Goal: Information Seeking & Learning: Compare options

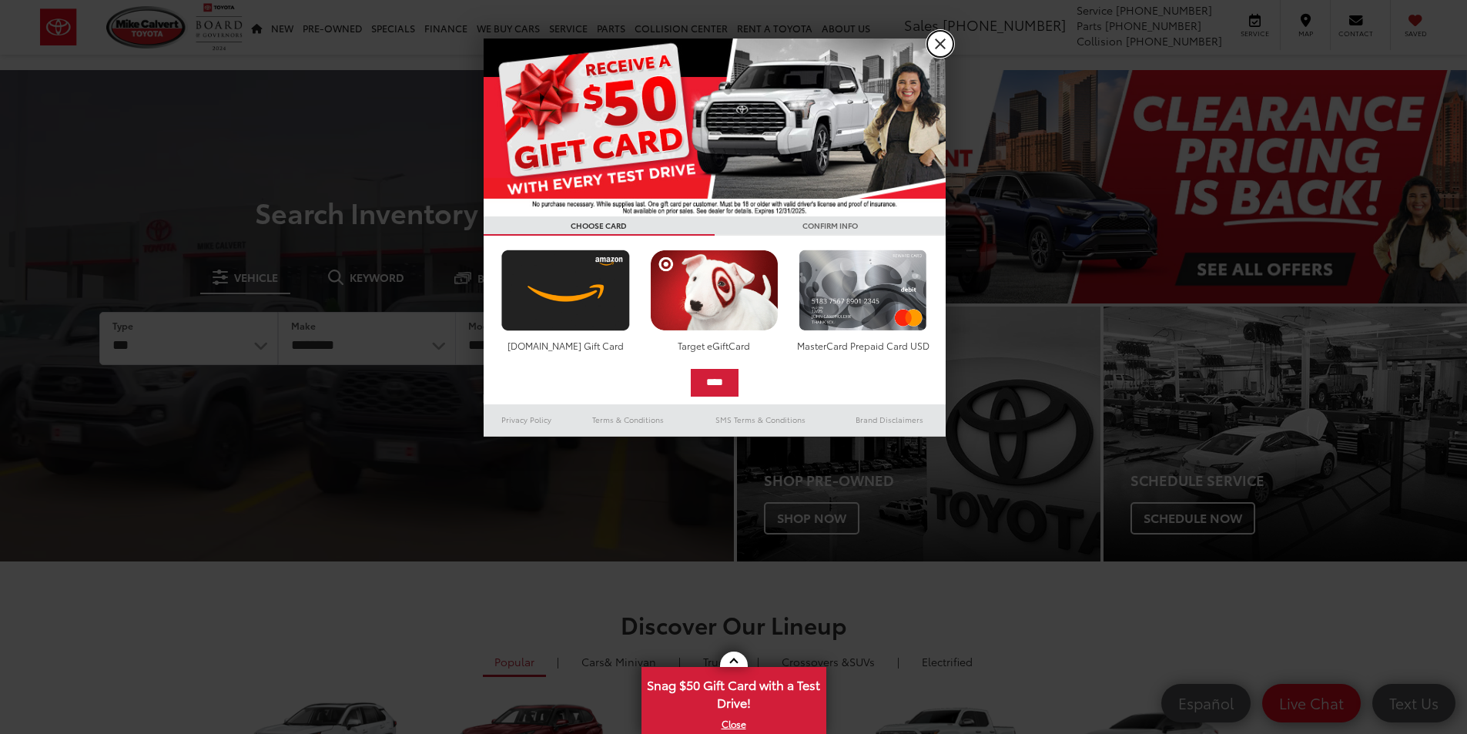
click at [938, 51] on link "X" at bounding box center [940, 44] width 26 height 26
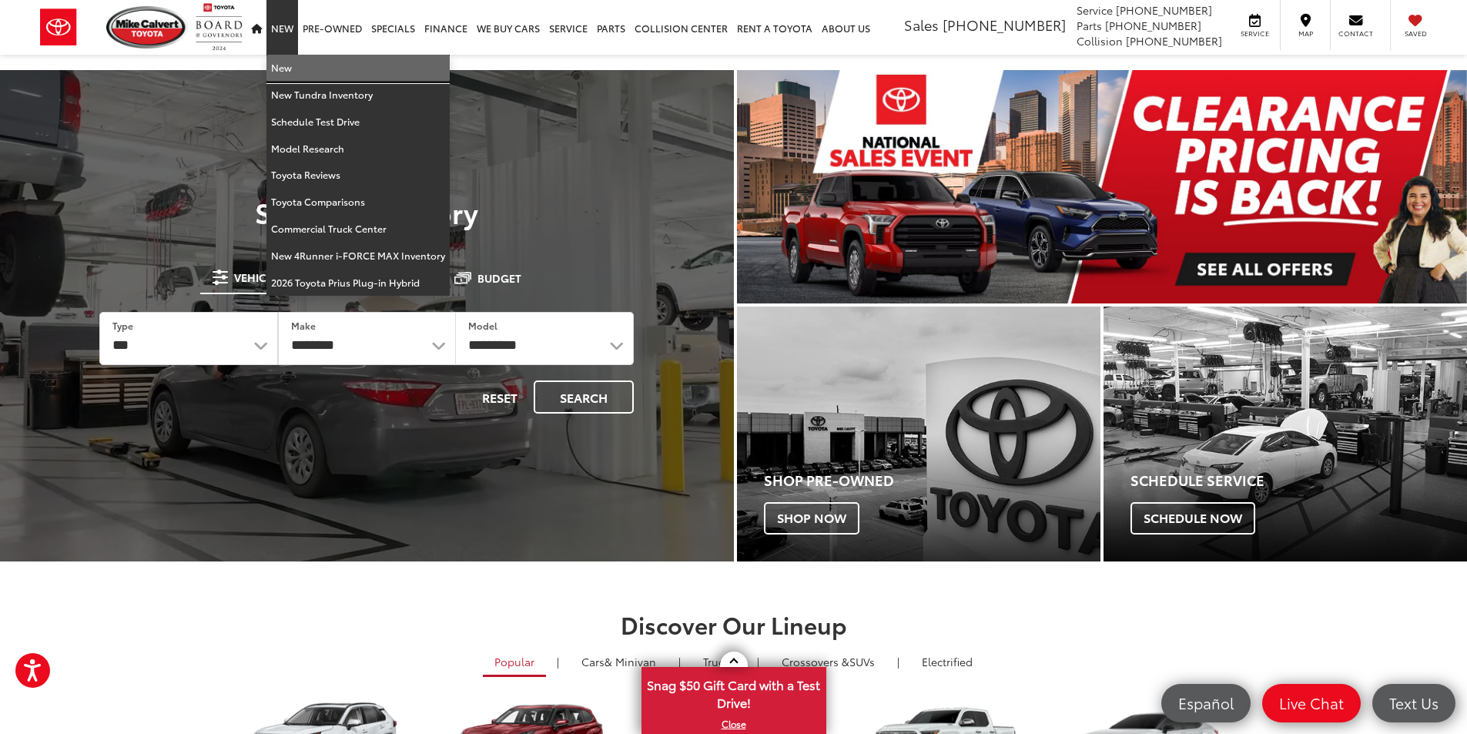
click at [292, 70] on link "New" at bounding box center [358, 68] width 183 height 27
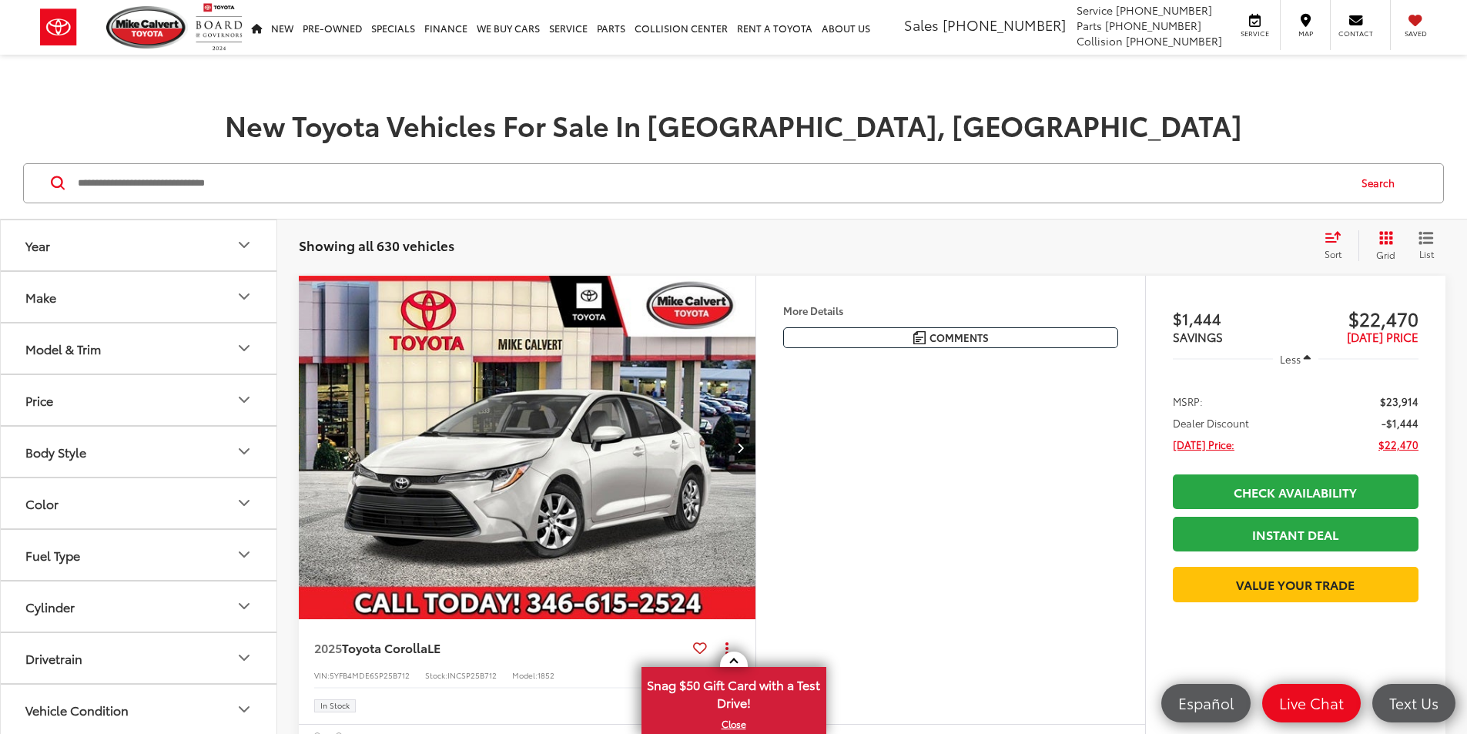
scroll to position [410, 0]
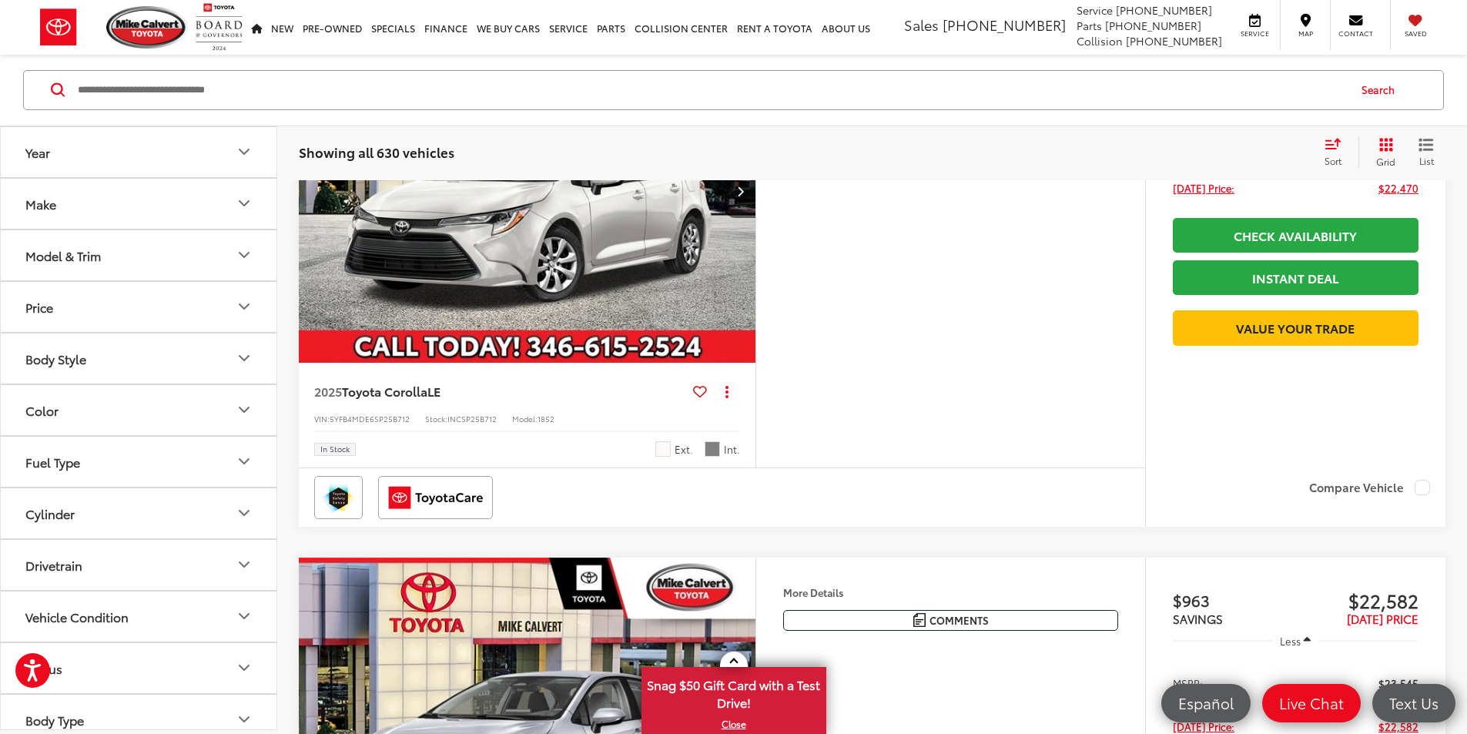
click at [95, 240] on button "Model & Trim" at bounding box center [139, 255] width 277 height 50
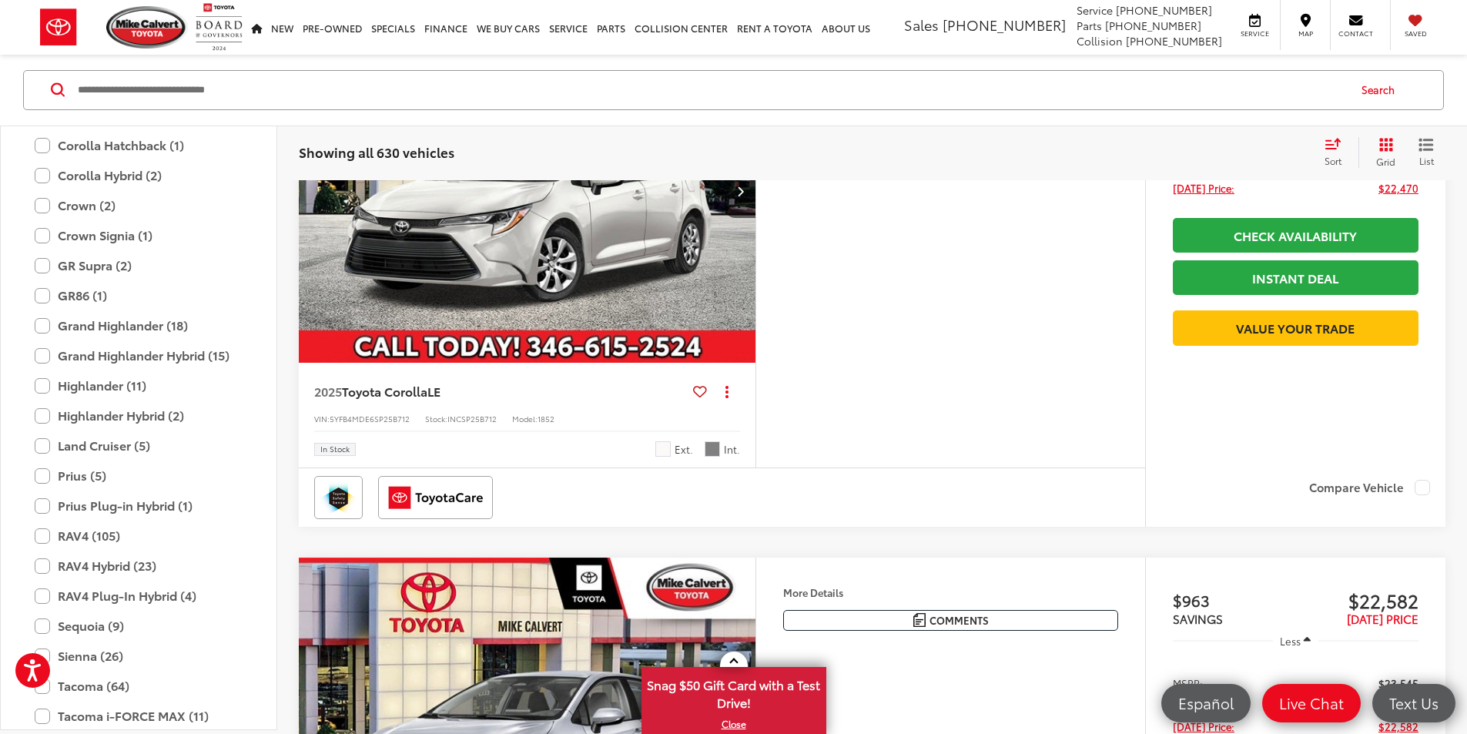
scroll to position [607, 0]
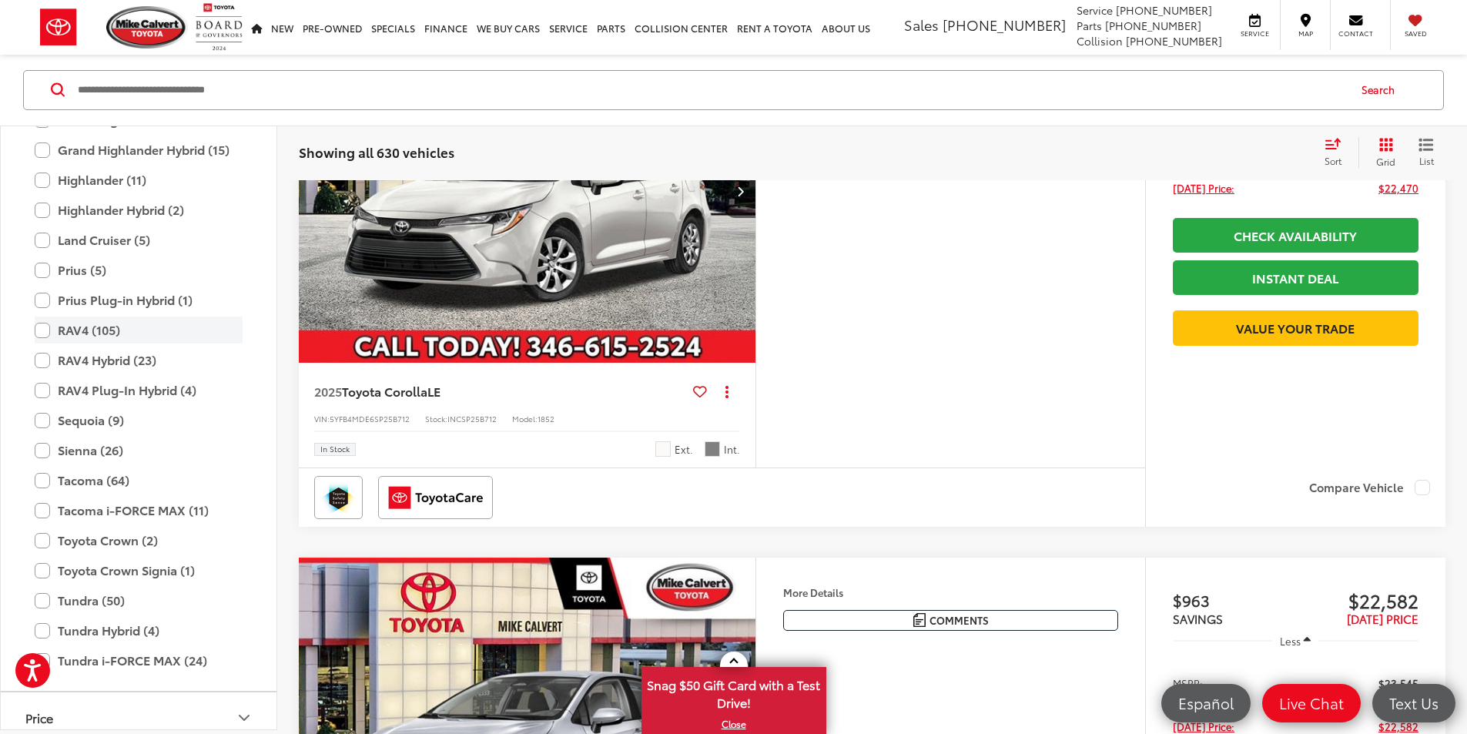
click at [44, 333] on label "RAV4 (105)" at bounding box center [139, 330] width 208 height 27
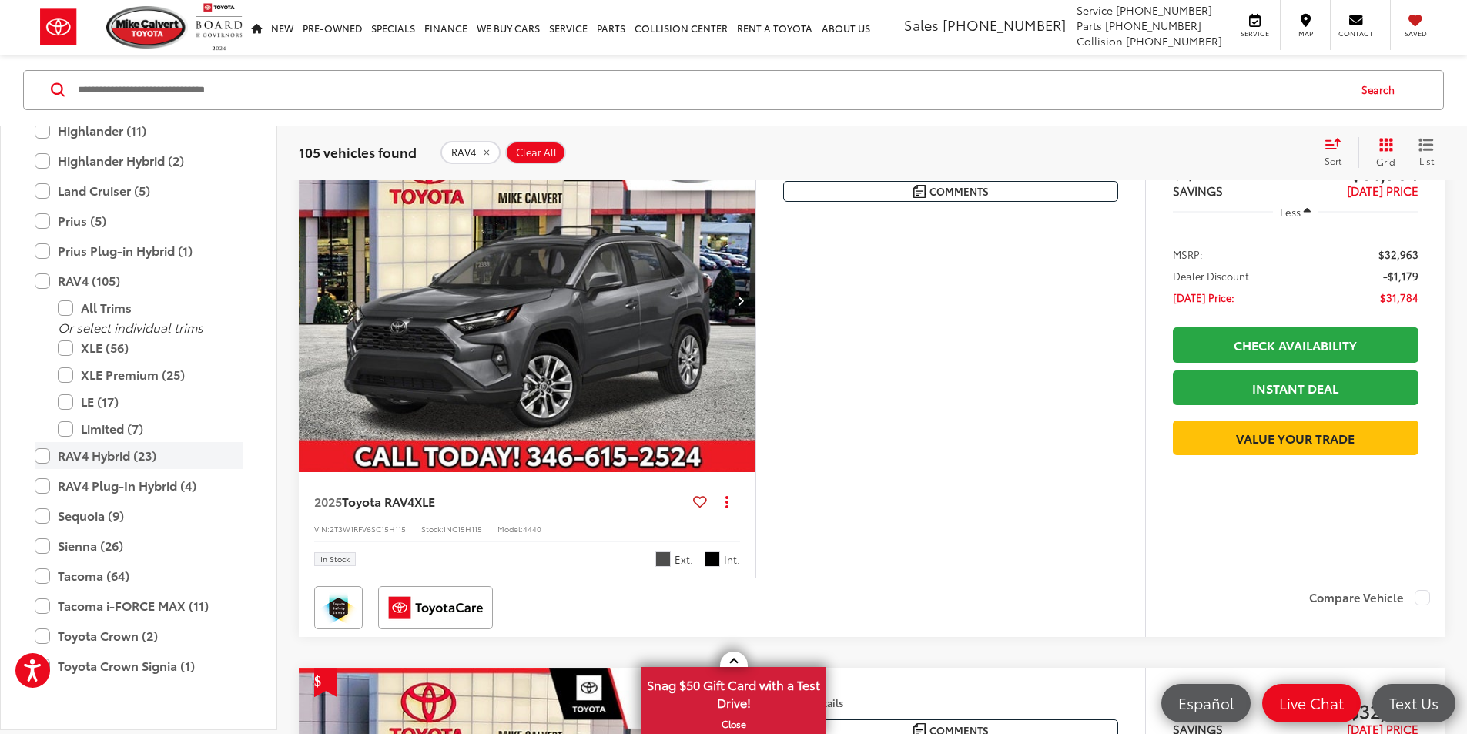
scroll to position [709, 0]
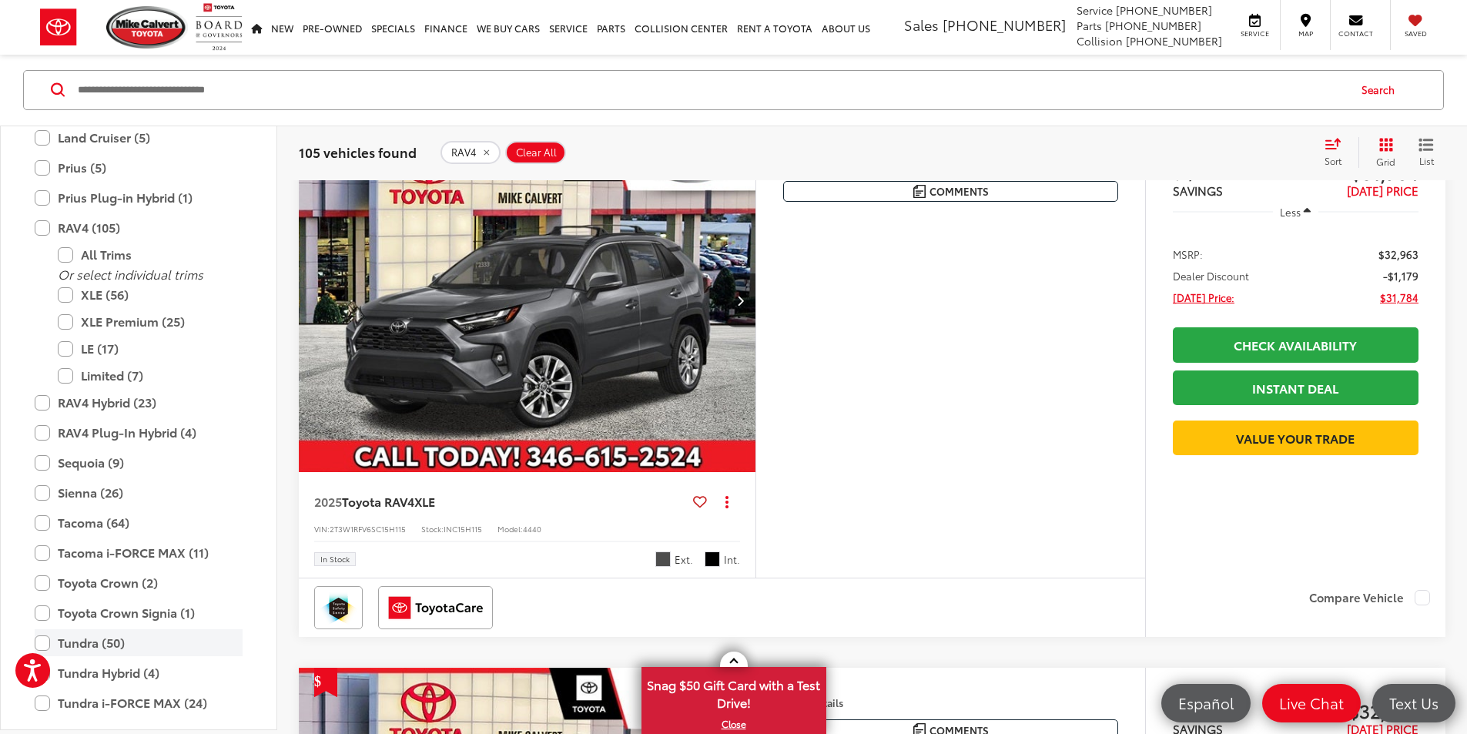
click at [47, 640] on label "Tundra (50)" at bounding box center [139, 643] width 208 height 27
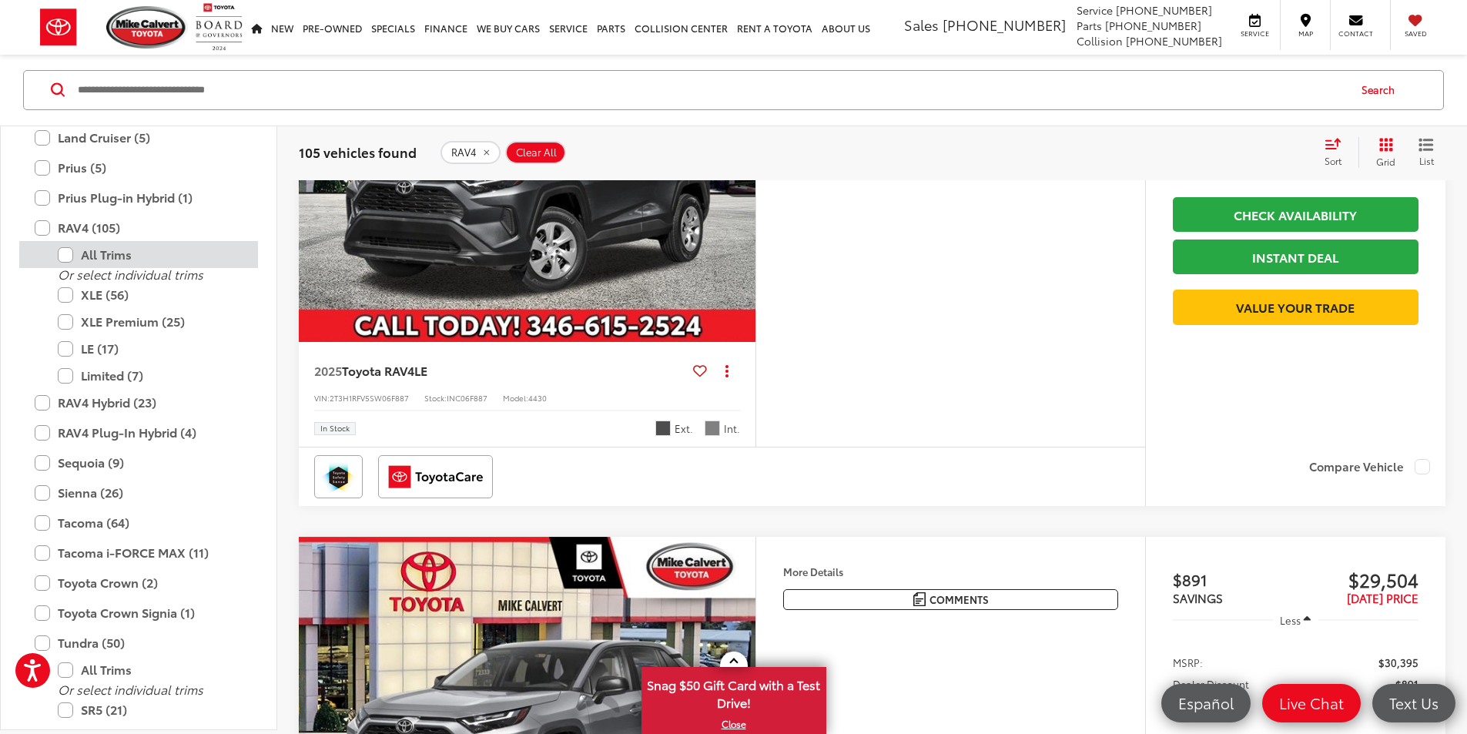
scroll to position [246, 0]
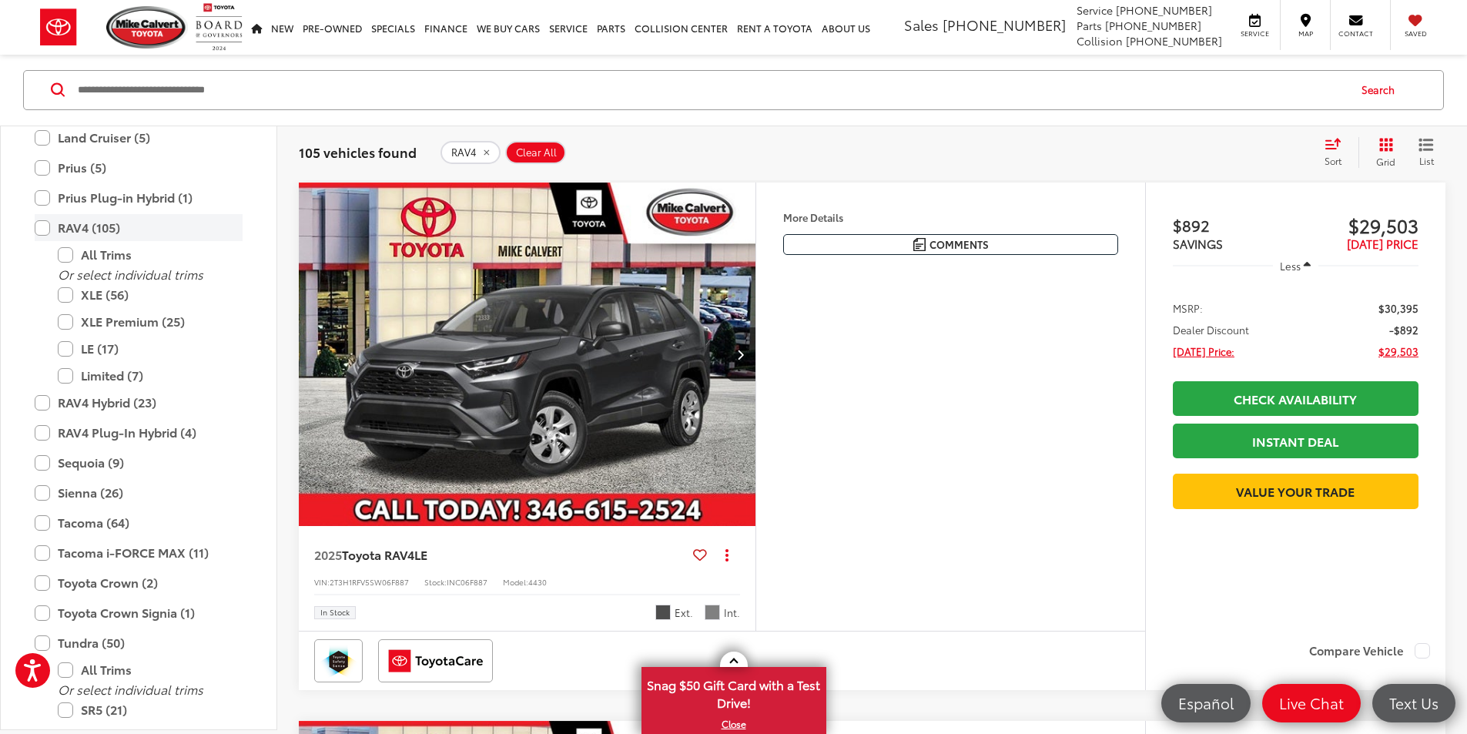
click at [42, 225] on label "RAV4 (105)" at bounding box center [139, 228] width 208 height 27
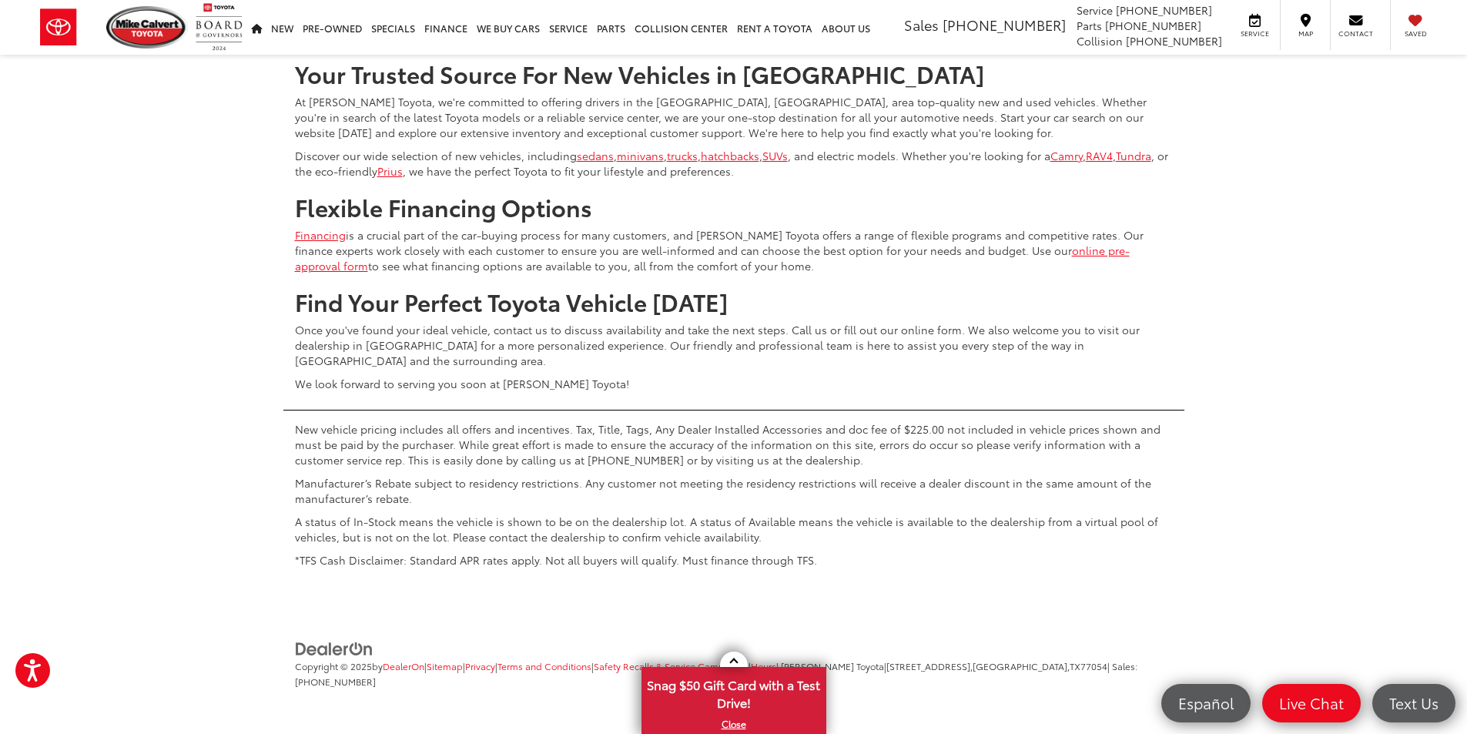
scroll to position [863, 0]
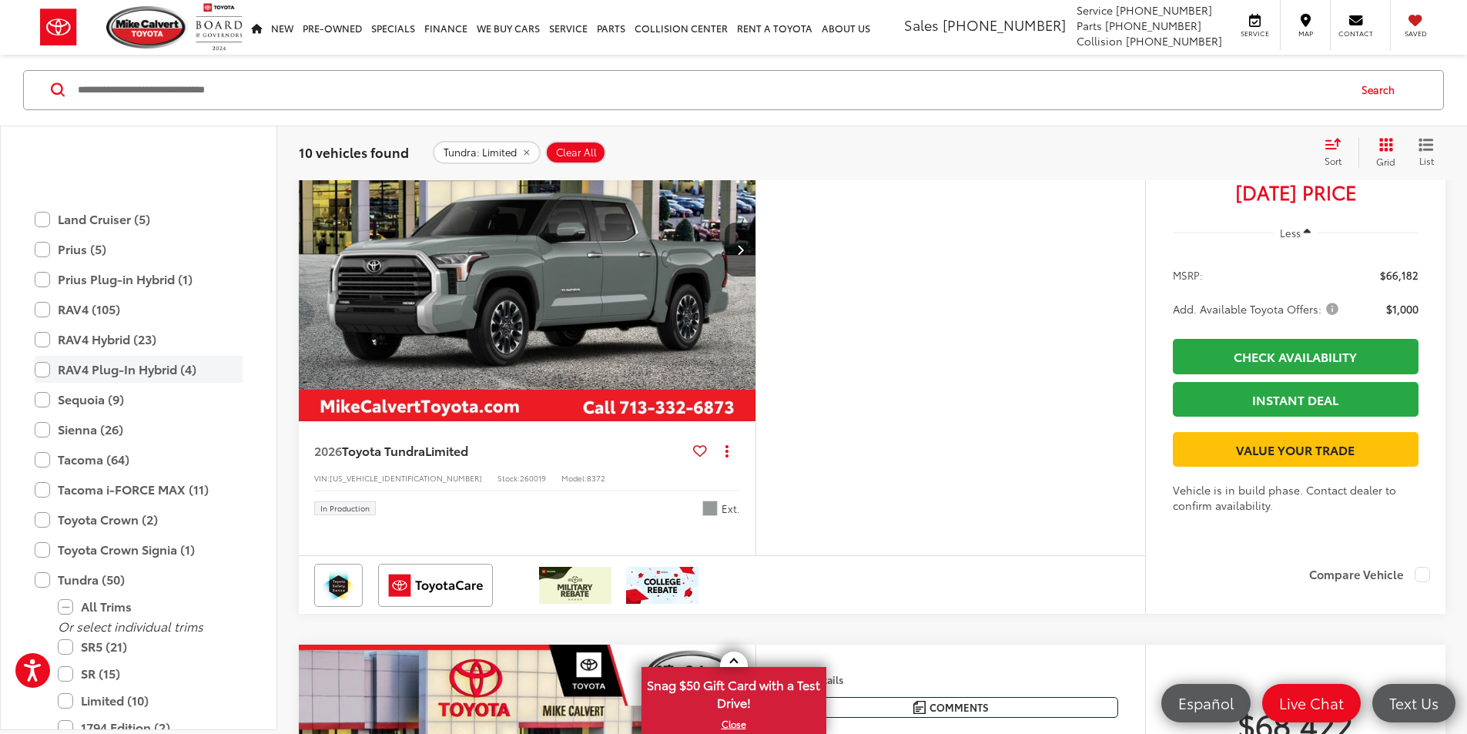
scroll to position [709, 0]
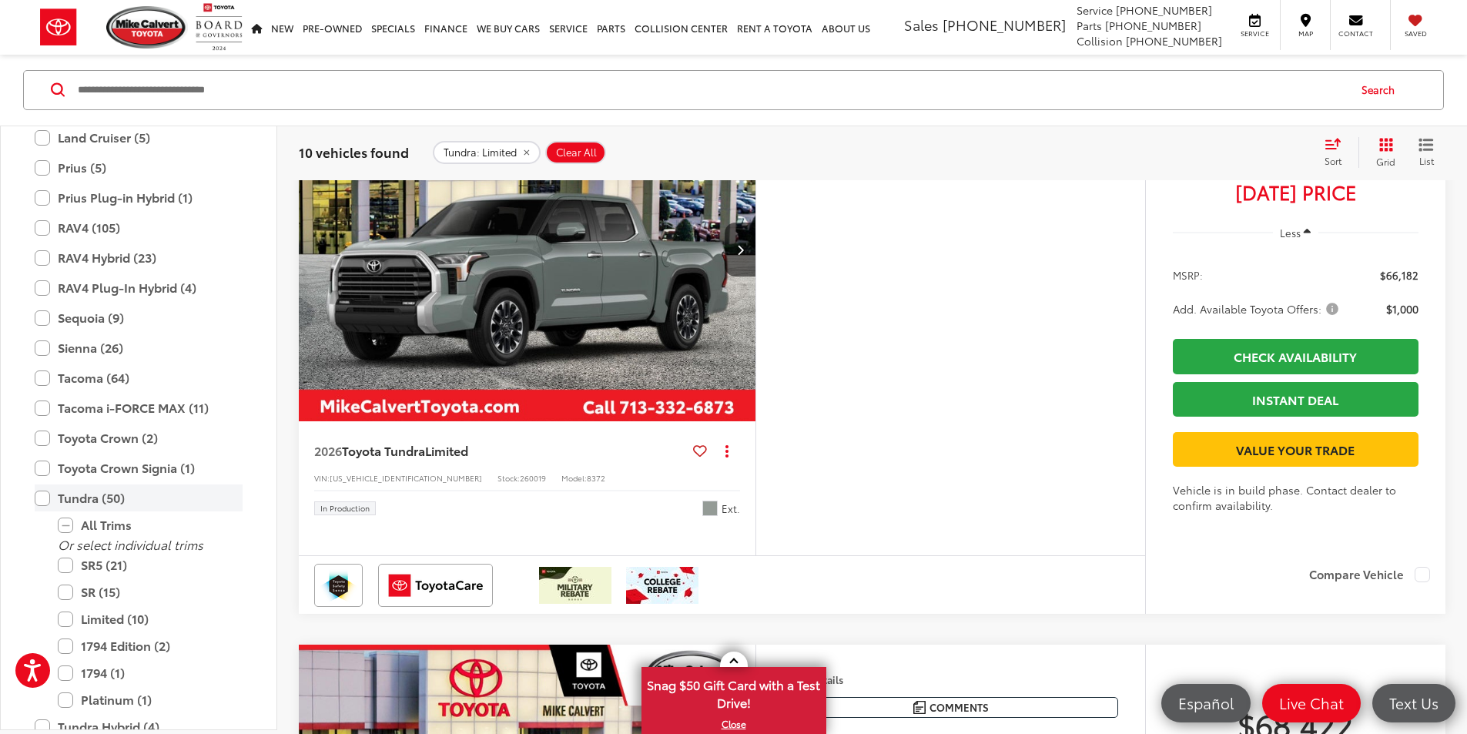
click at [46, 495] on label "Tundra (50)" at bounding box center [139, 498] width 208 height 27
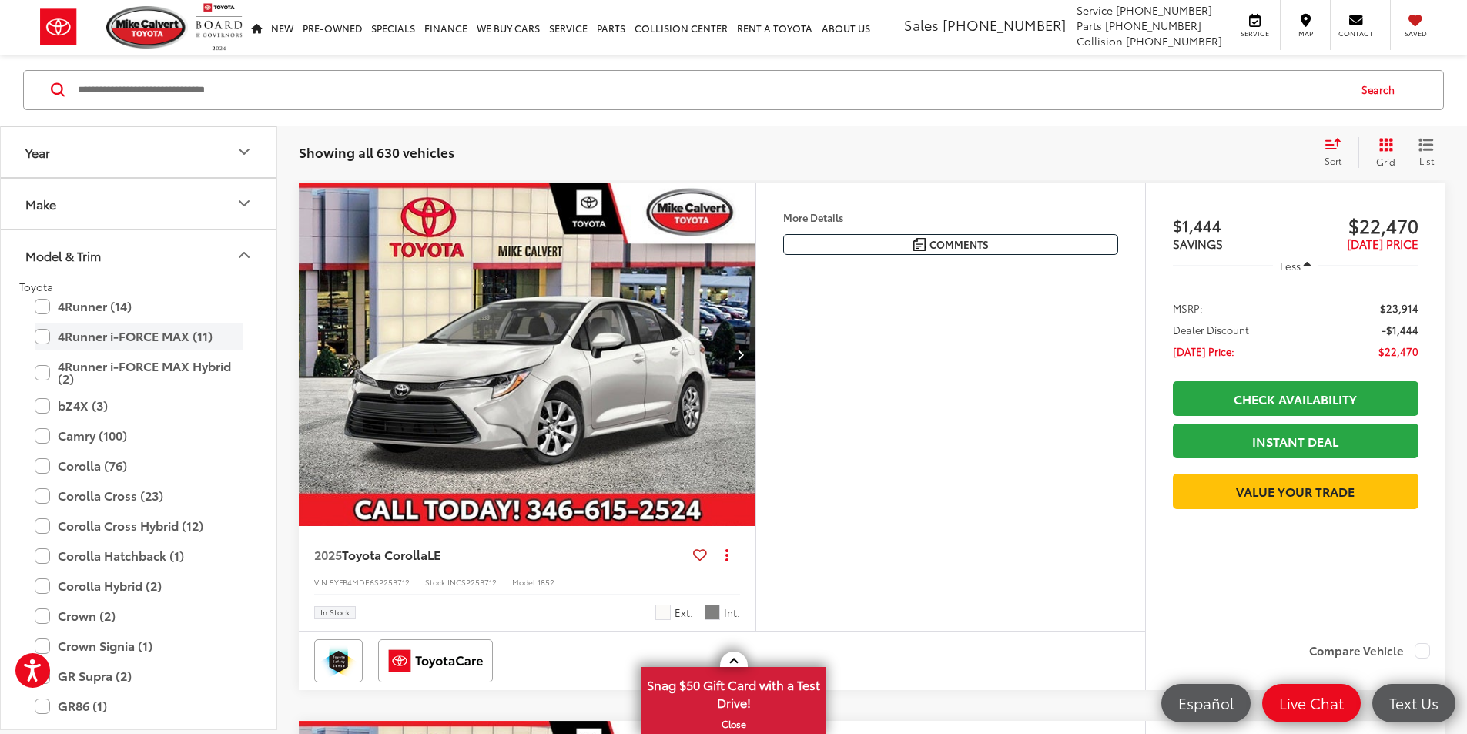
click at [40, 340] on label "4Runner i-FORCE MAX (11)" at bounding box center [139, 337] width 208 height 27
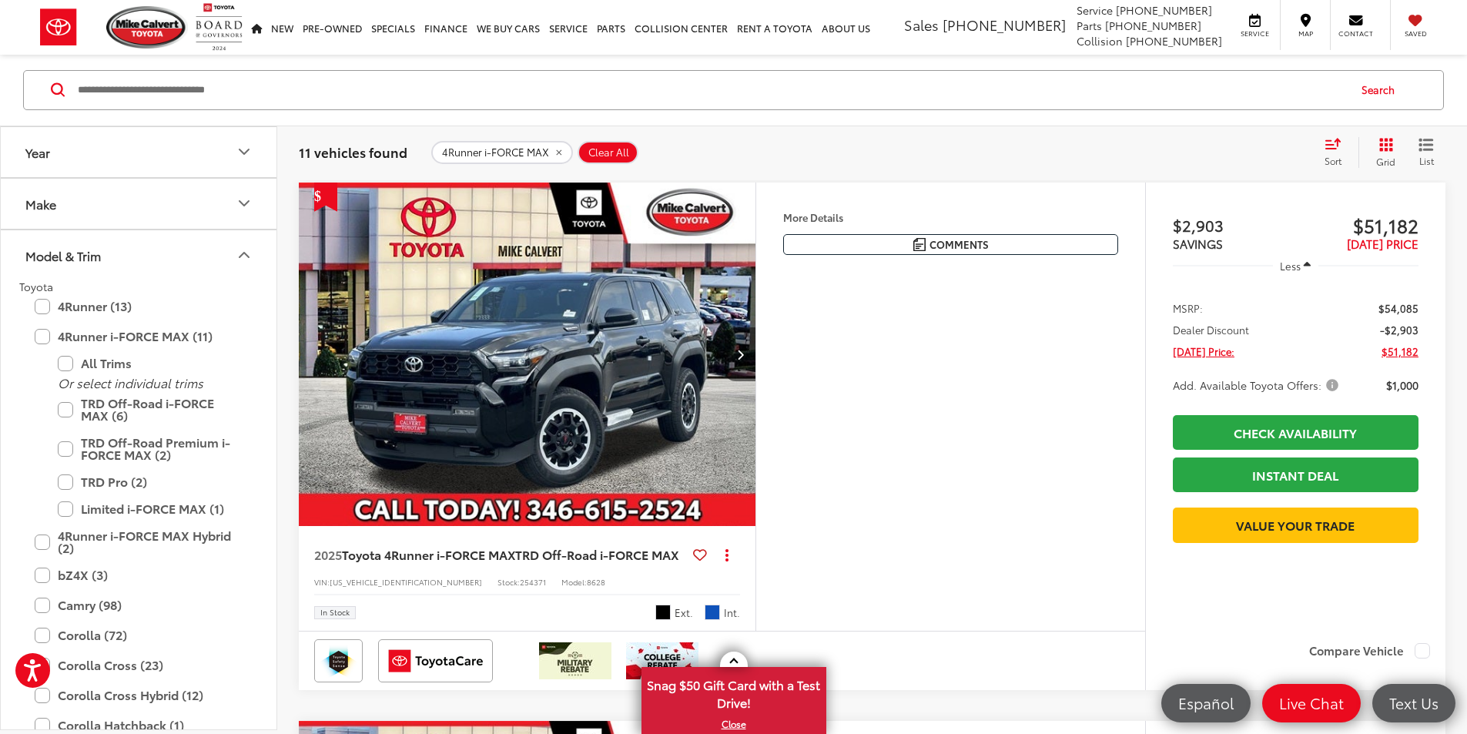
click at [756, 381] on button "Next image" at bounding box center [740, 354] width 31 height 54
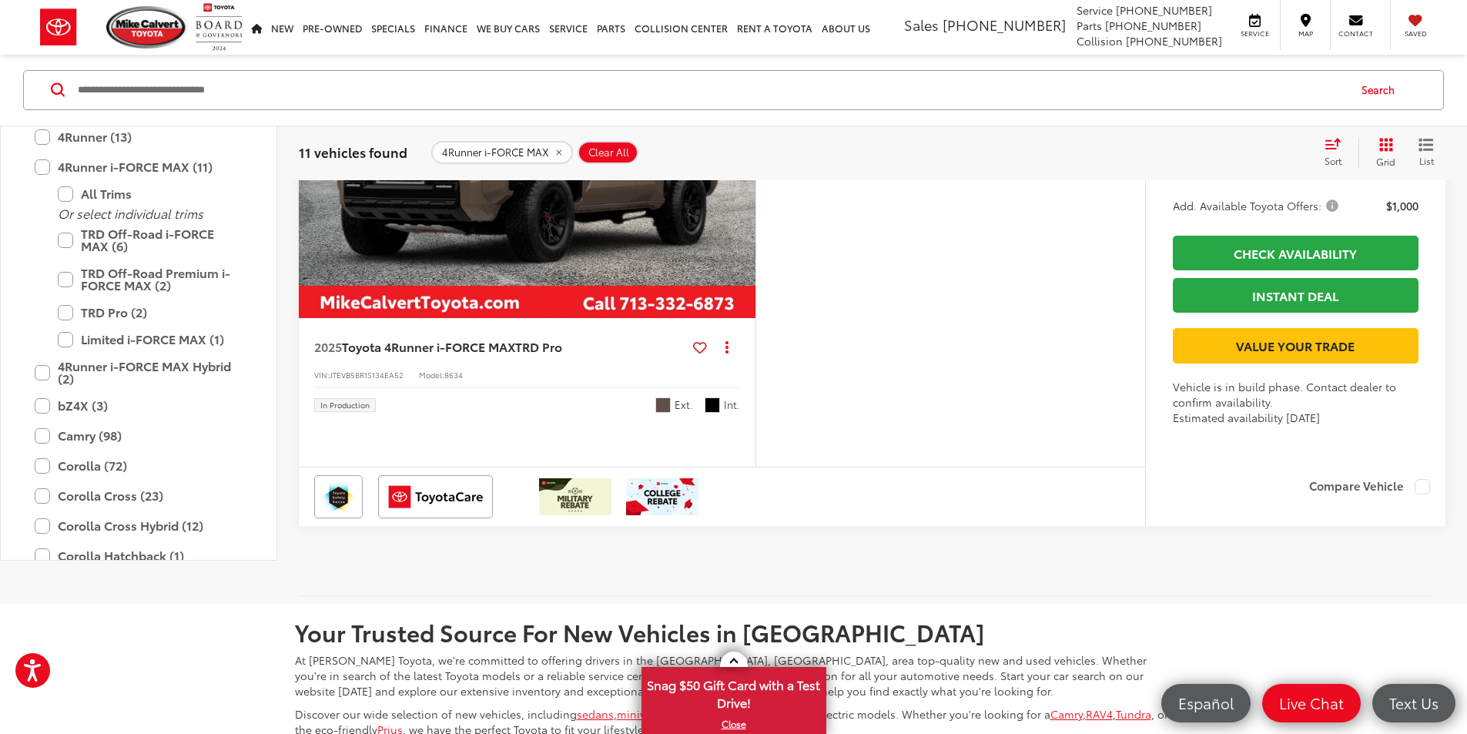
scroll to position [5895, 0]
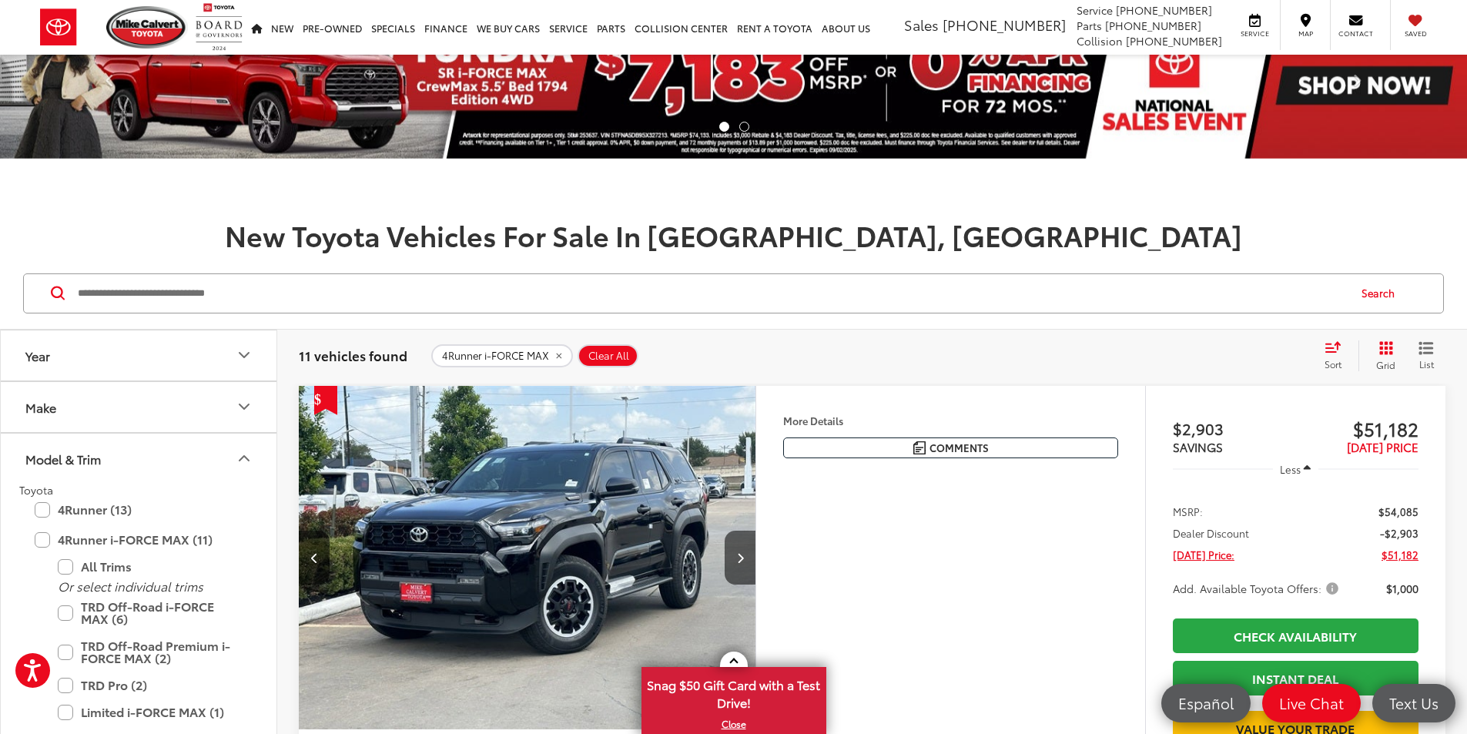
scroll to position [256, 0]
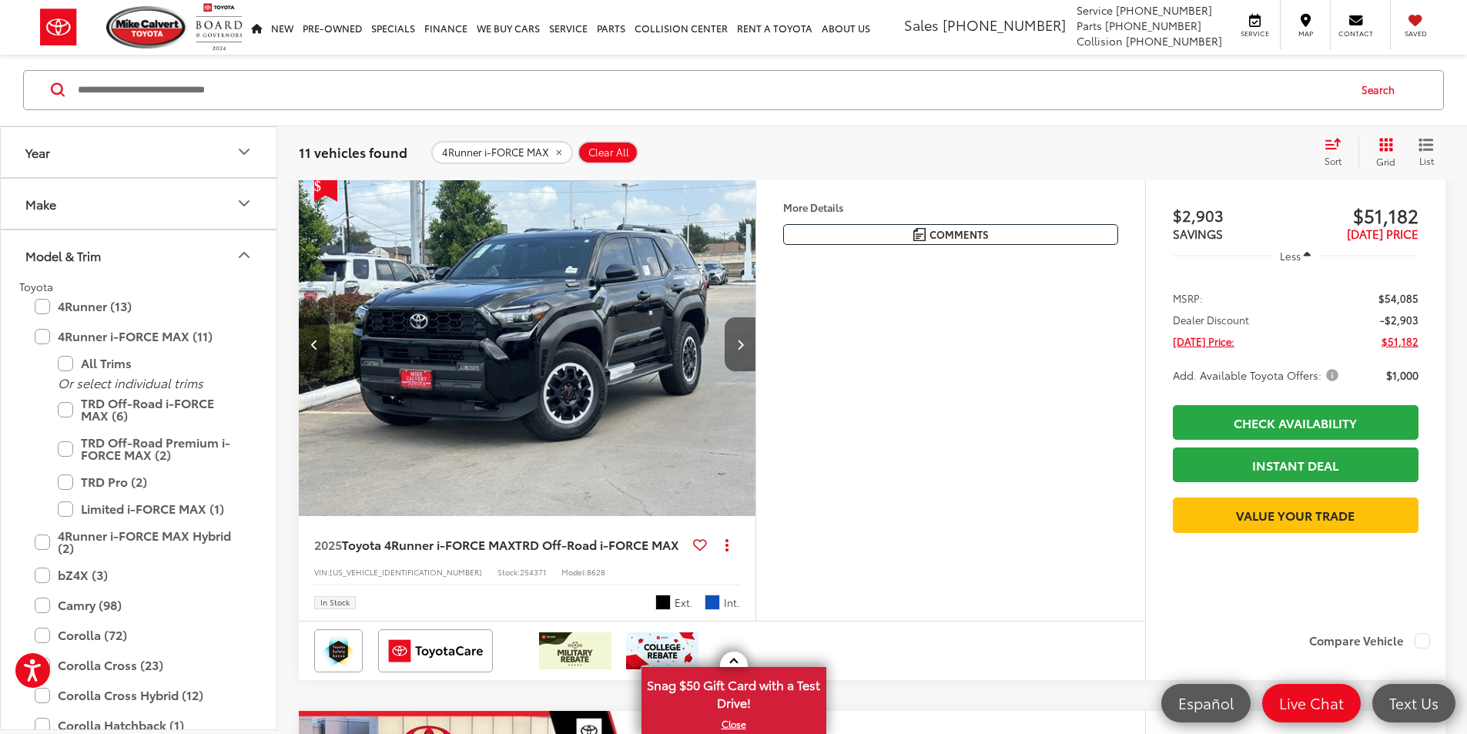
click at [756, 371] on button "Next image" at bounding box center [740, 344] width 31 height 54
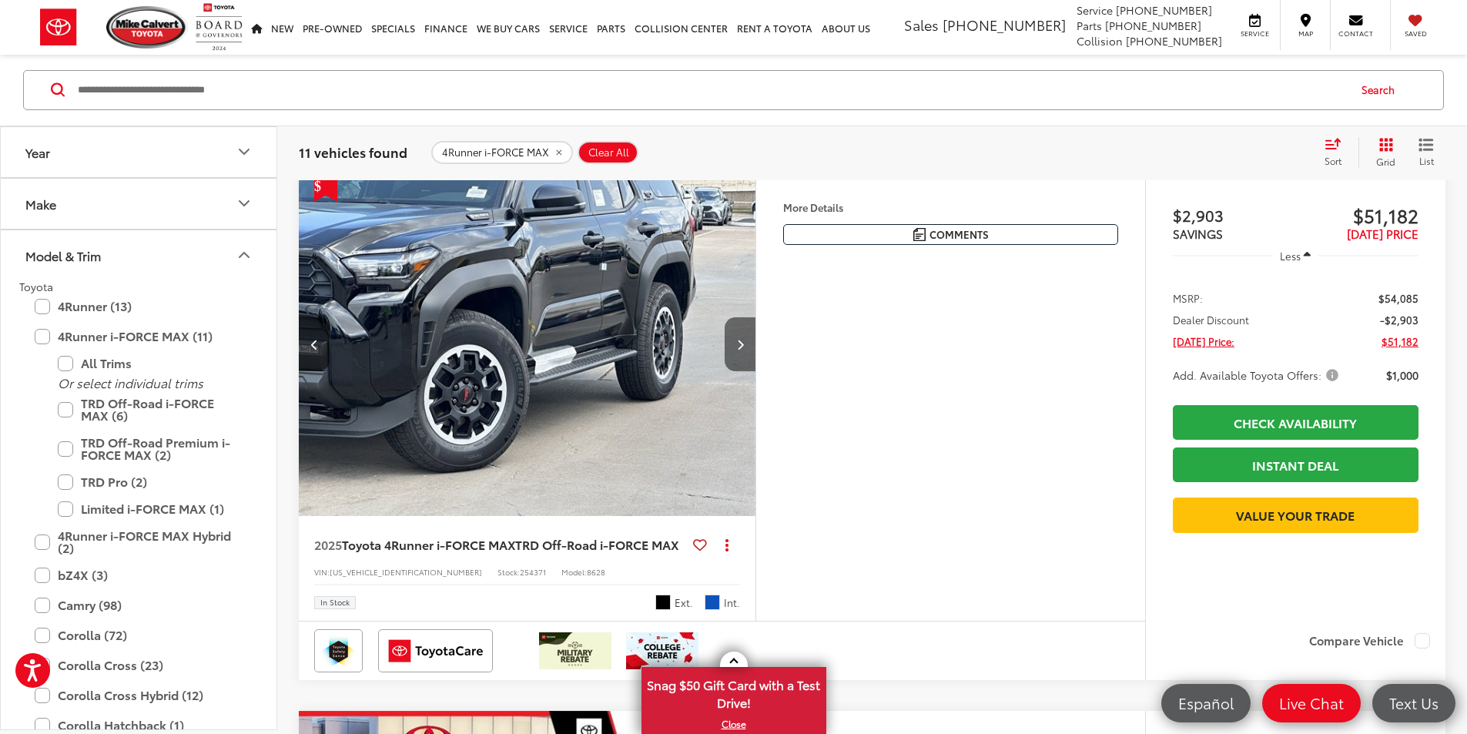
scroll to position [0, 1168]
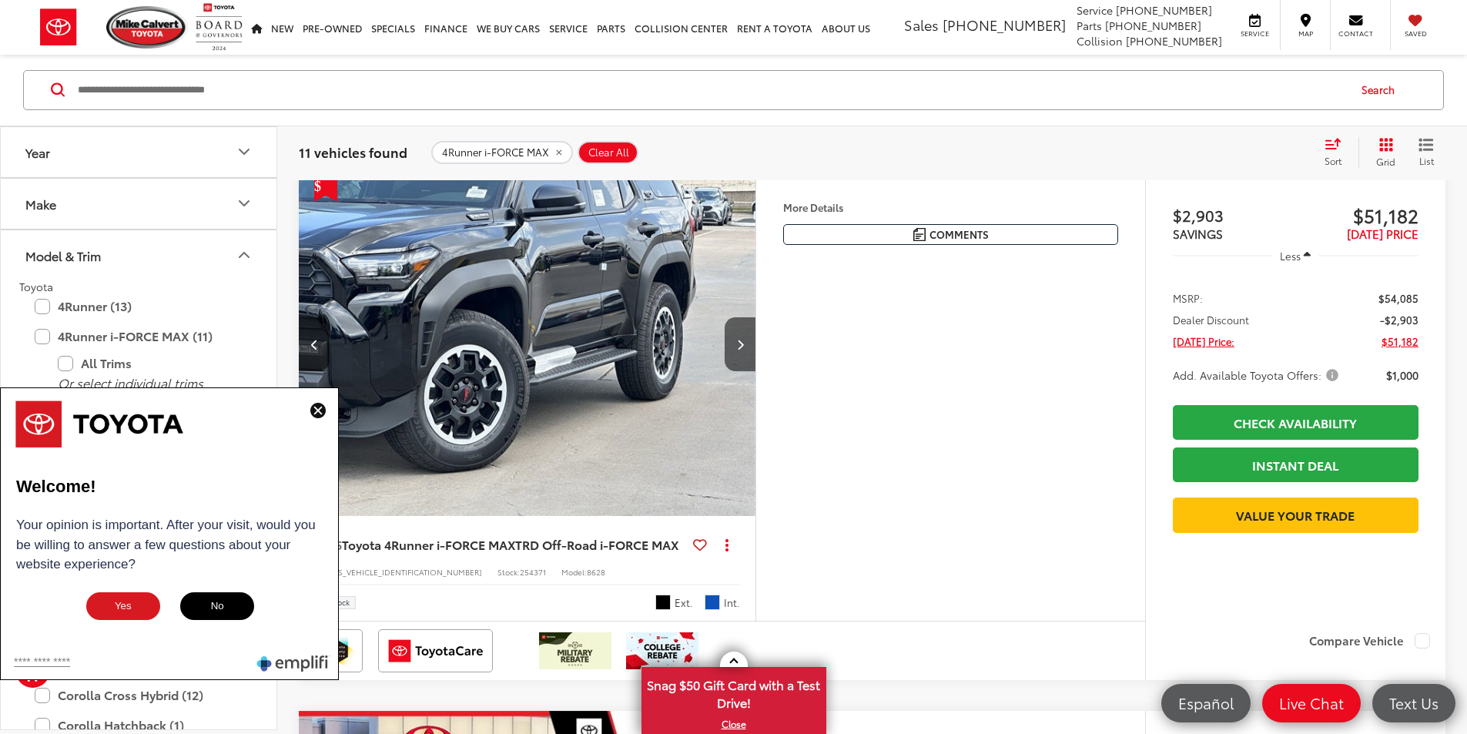
click at [317, 409] on img at bounding box center [317, 410] width 15 height 15
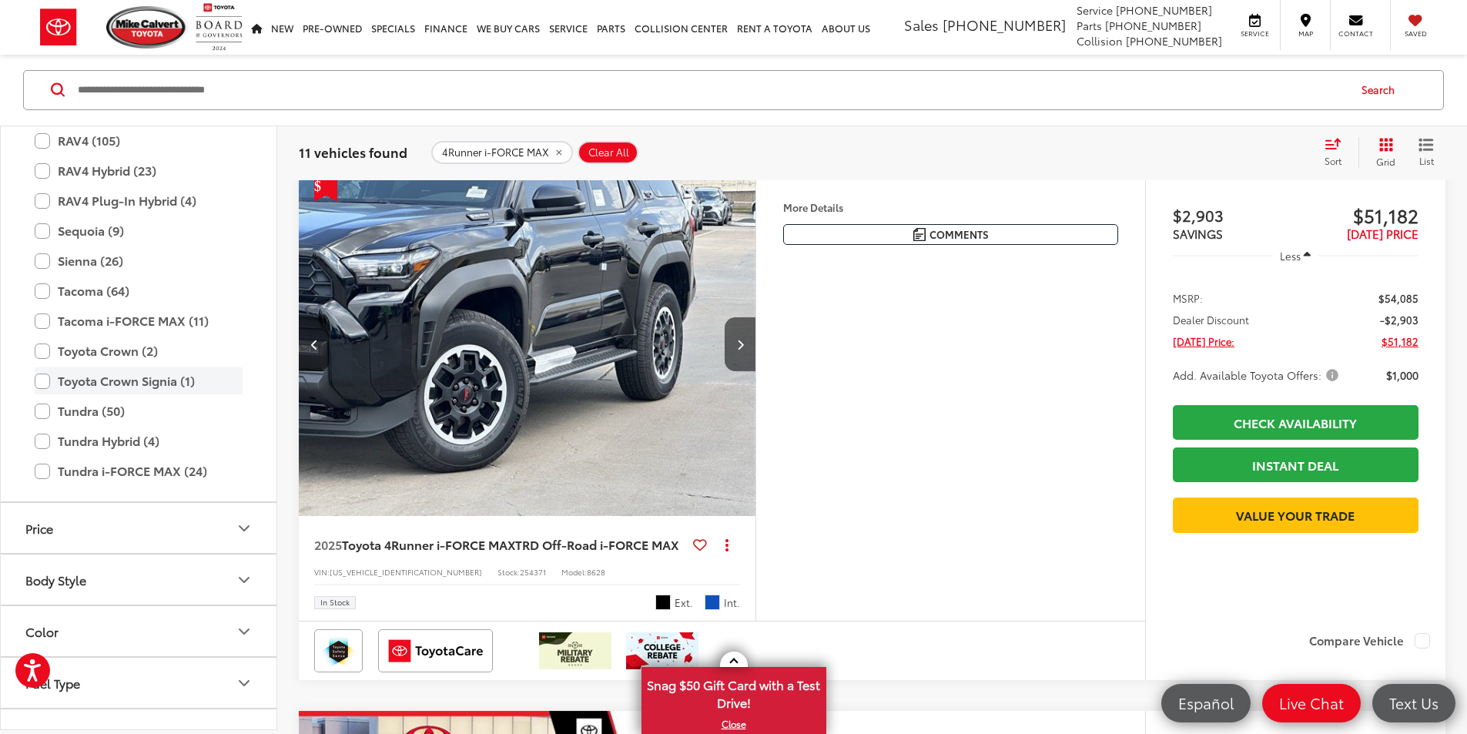
scroll to position [797, 0]
click at [45, 474] on label "Tundra i-FORCE MAX (24)" at bounding box center [139, 471] width 208 height 27
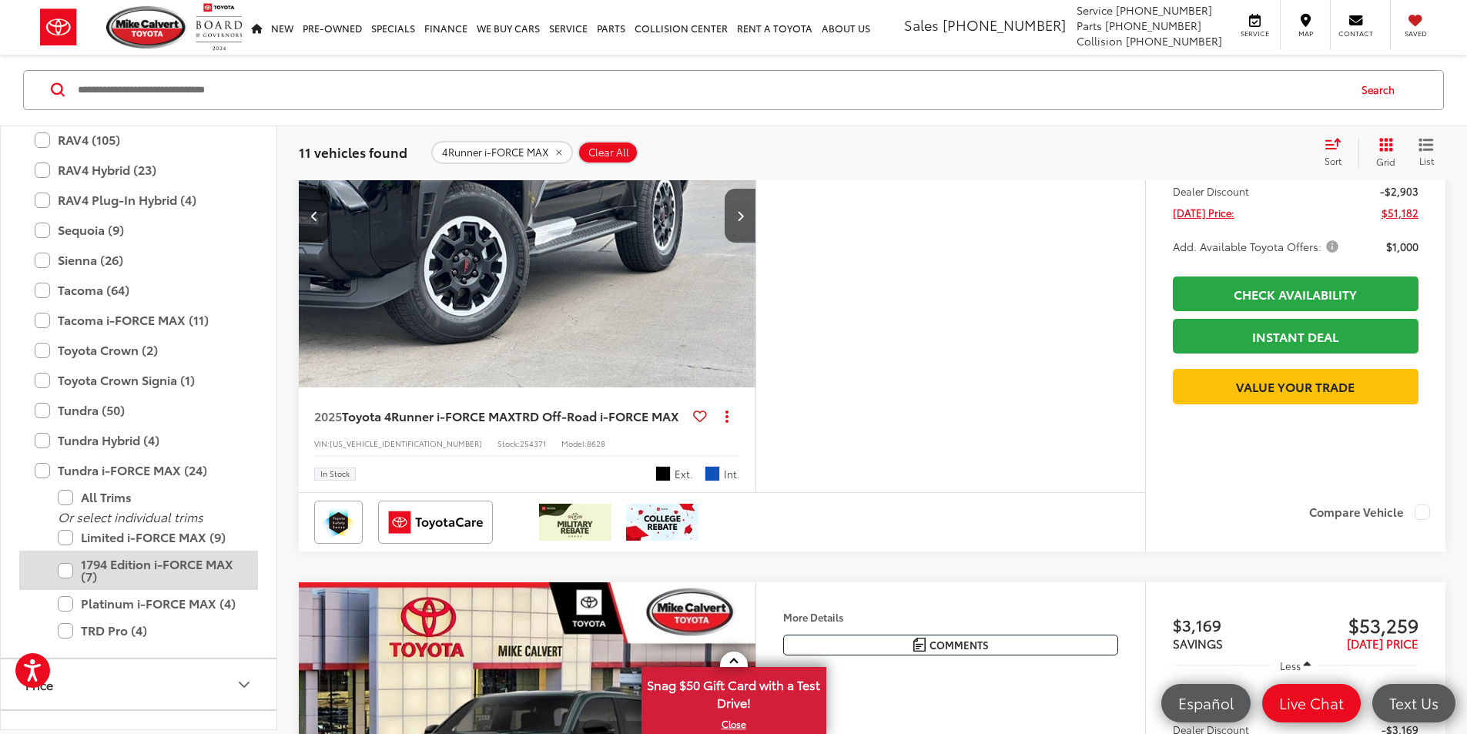
scroll to position [401, 0]
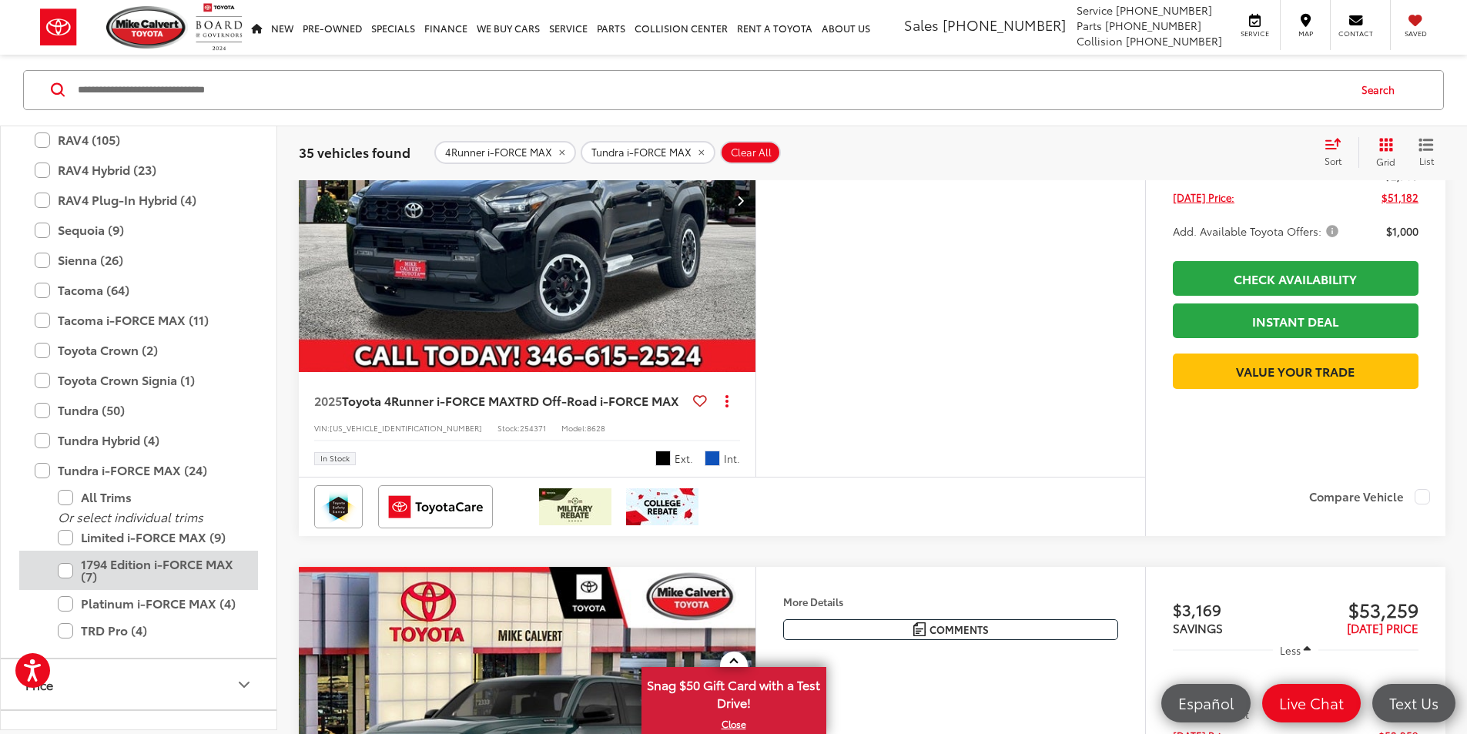
click at [55, 591] on div "1794 Edition i-FORCE MAX (7)" at bounding box center [138, 604] width 239 height 27
click at [67, 572] on label "1794 Edition i-FORCE MAX (7)" at bounding box center [150, 570] width 185 height 39
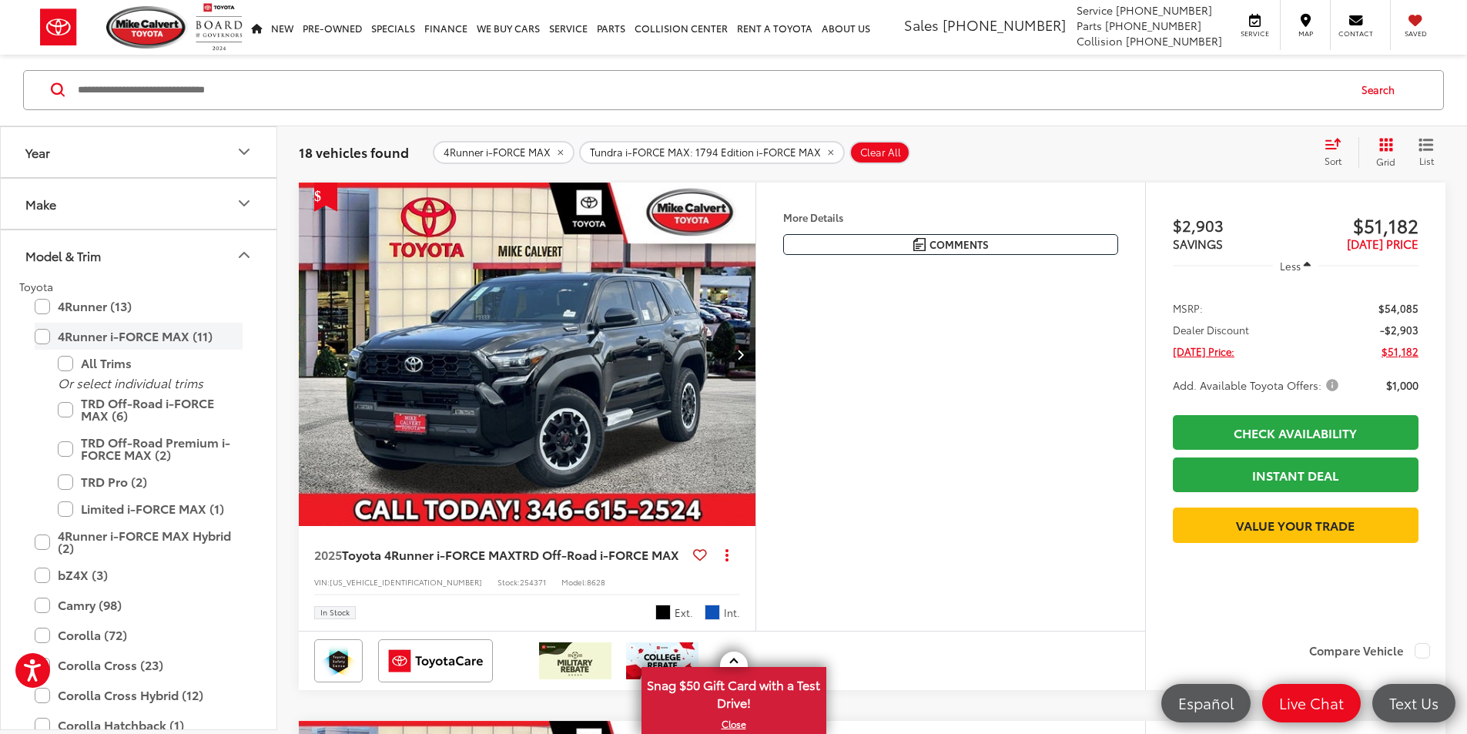
click at [43, 337] on label "4Runner i-FORCE MAX (11)" at bounding box center [139, 337] width 208 height 27
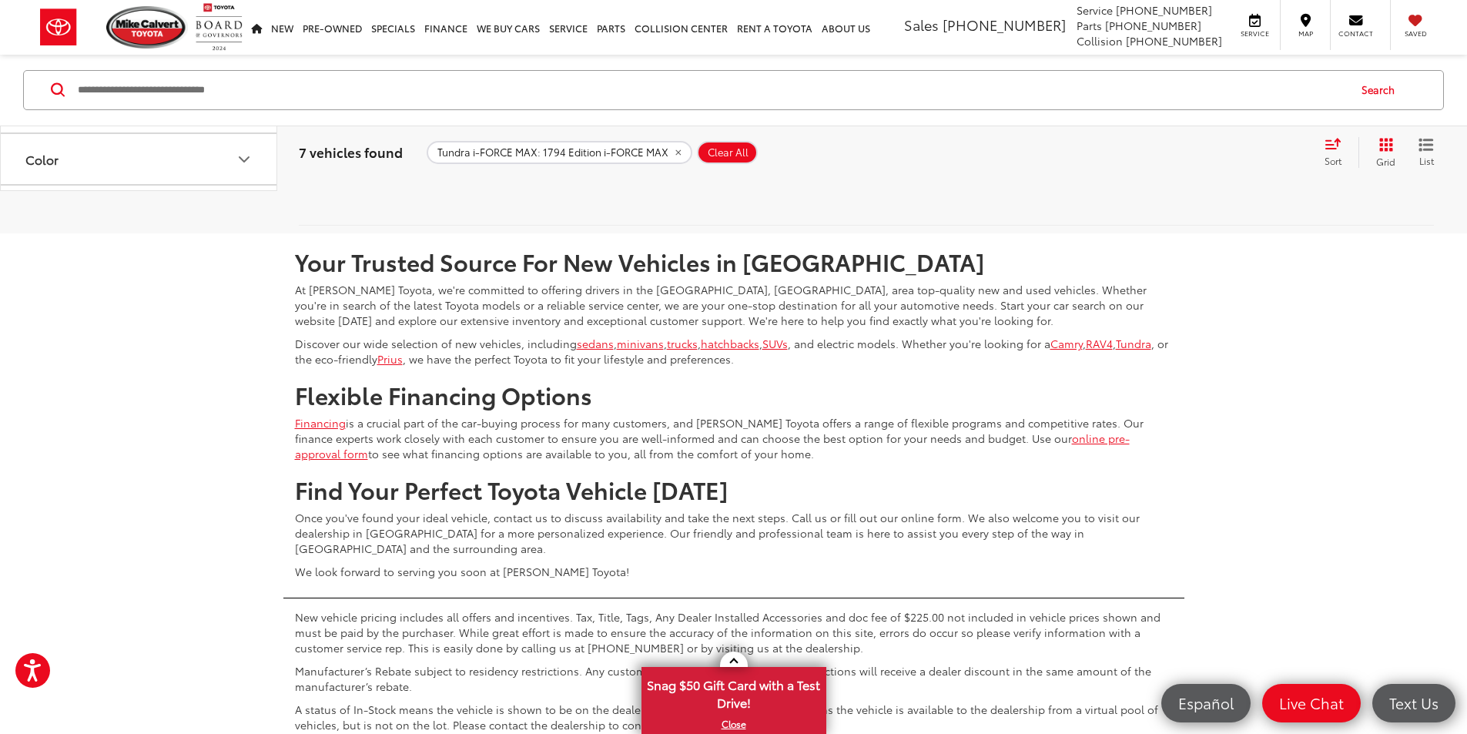
scroll to position [758, 0]
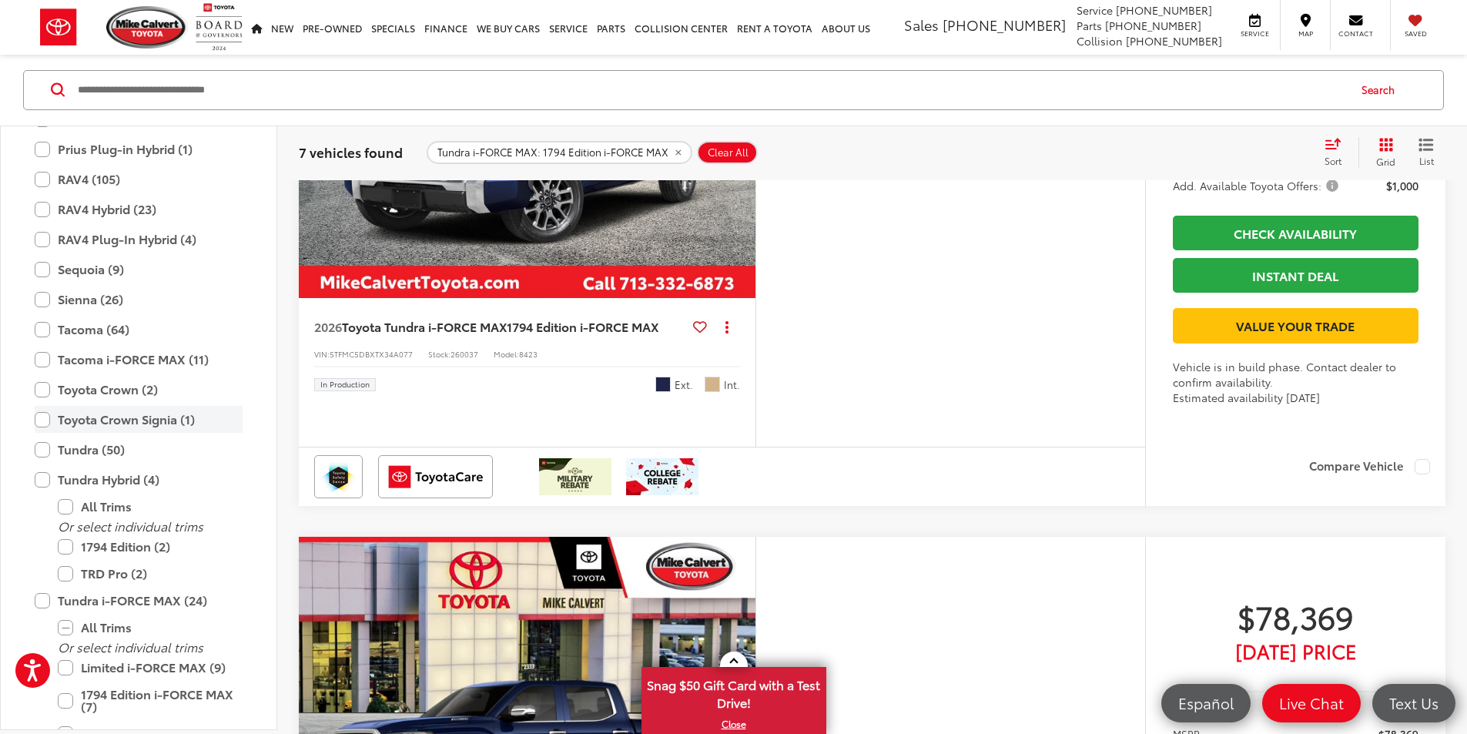
scroll to position [246, 0]
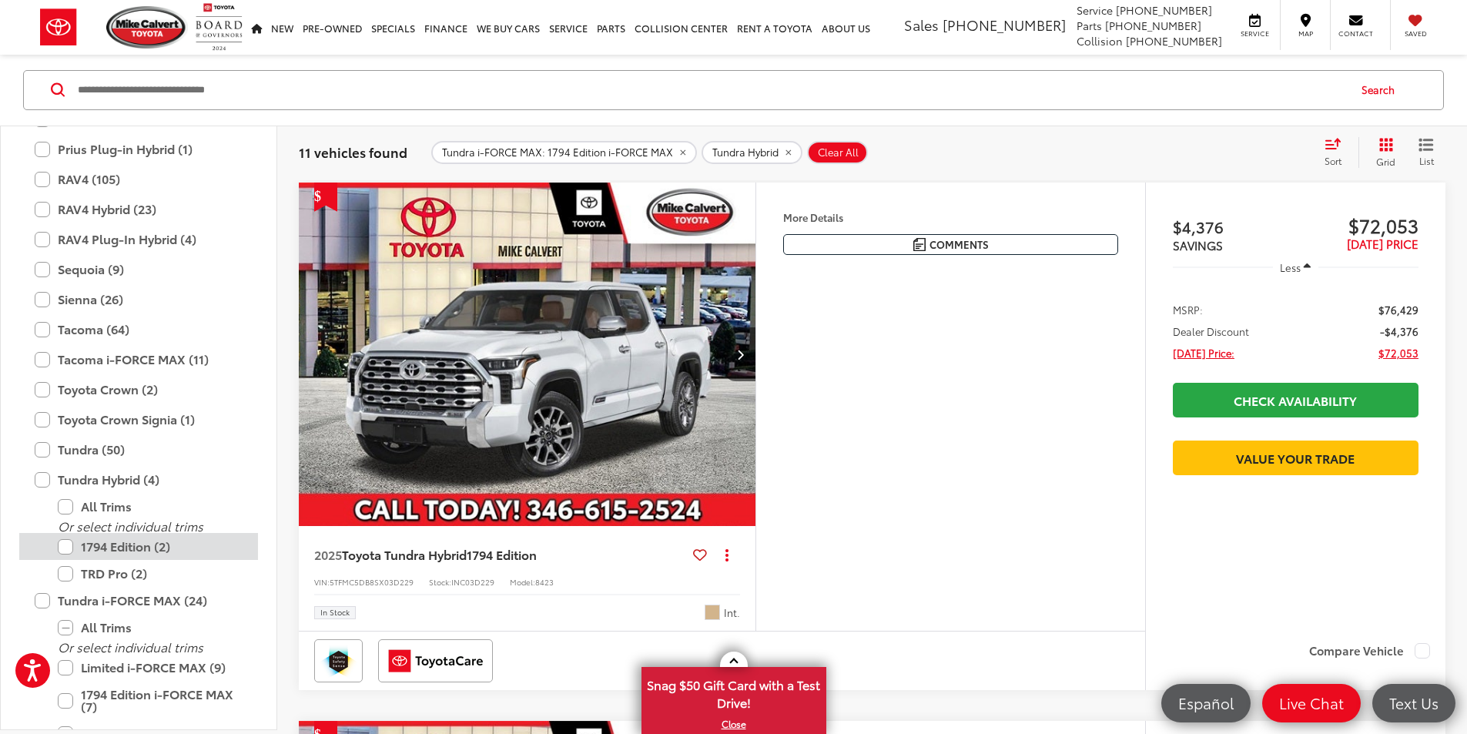
click at [67, 546] on label "1794 Edition (2)" at bounding box center [150, 547] width 185 height 27
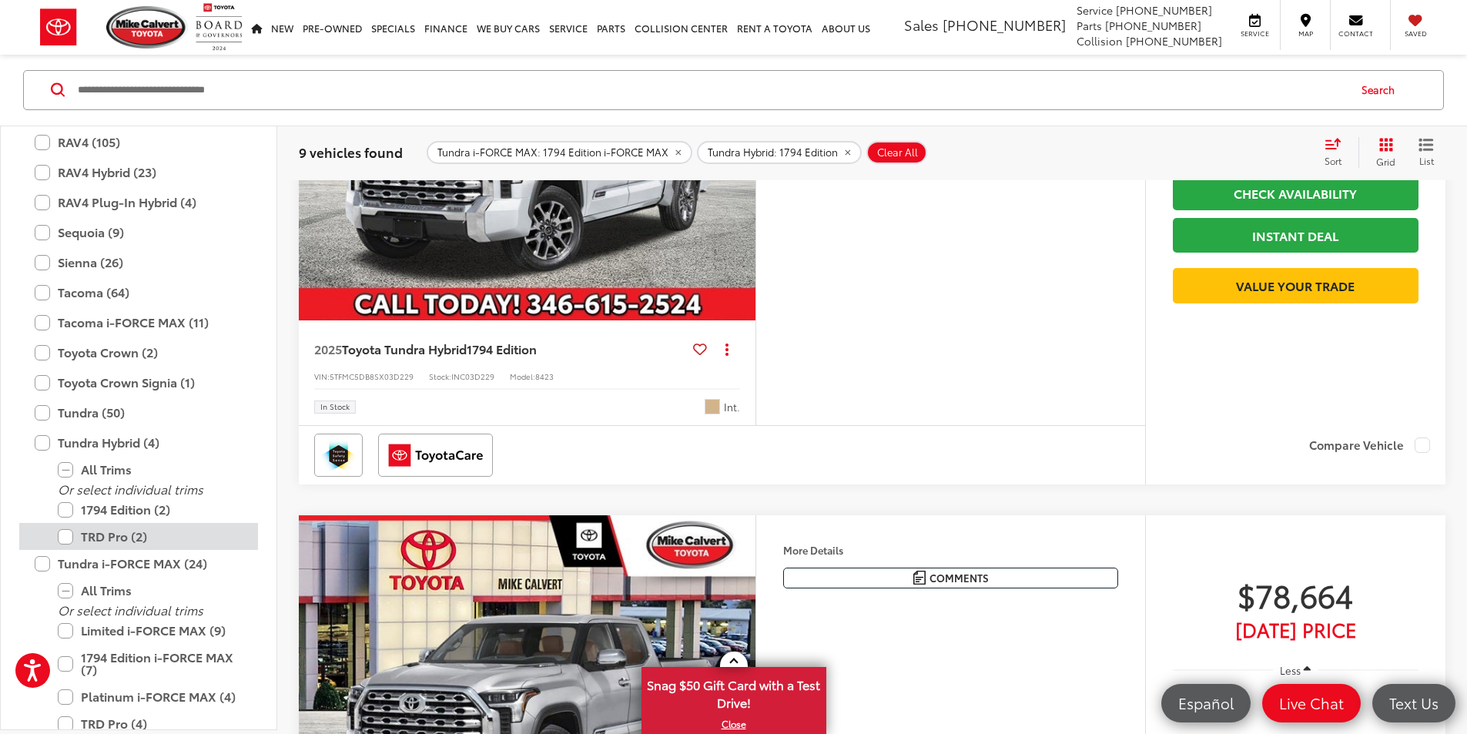
scroll to position [860, 0]
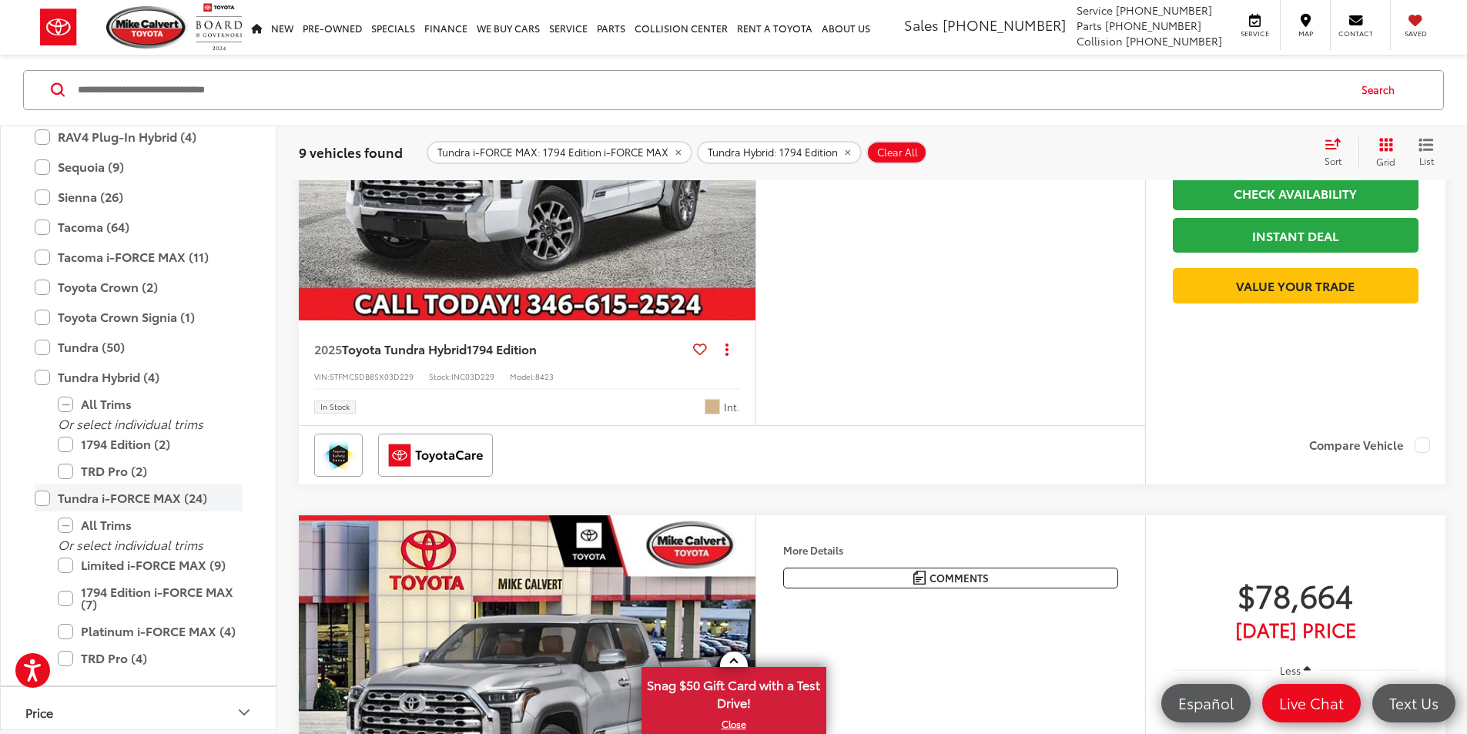
click at [46, 500] on label "Tundra i-FORCE MAX (24)" at bounding box center [139, 498] width 208 height 27
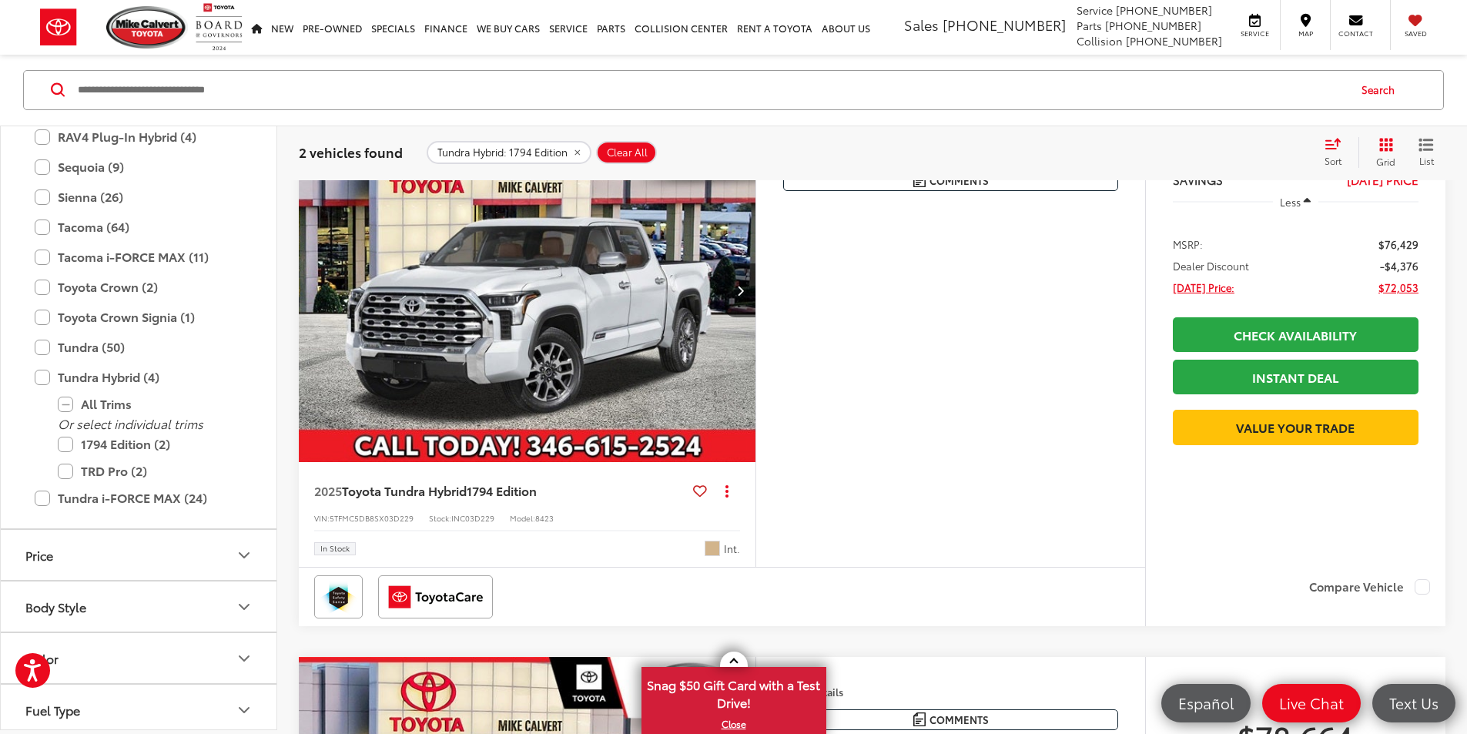
scroll to position [298, 0]
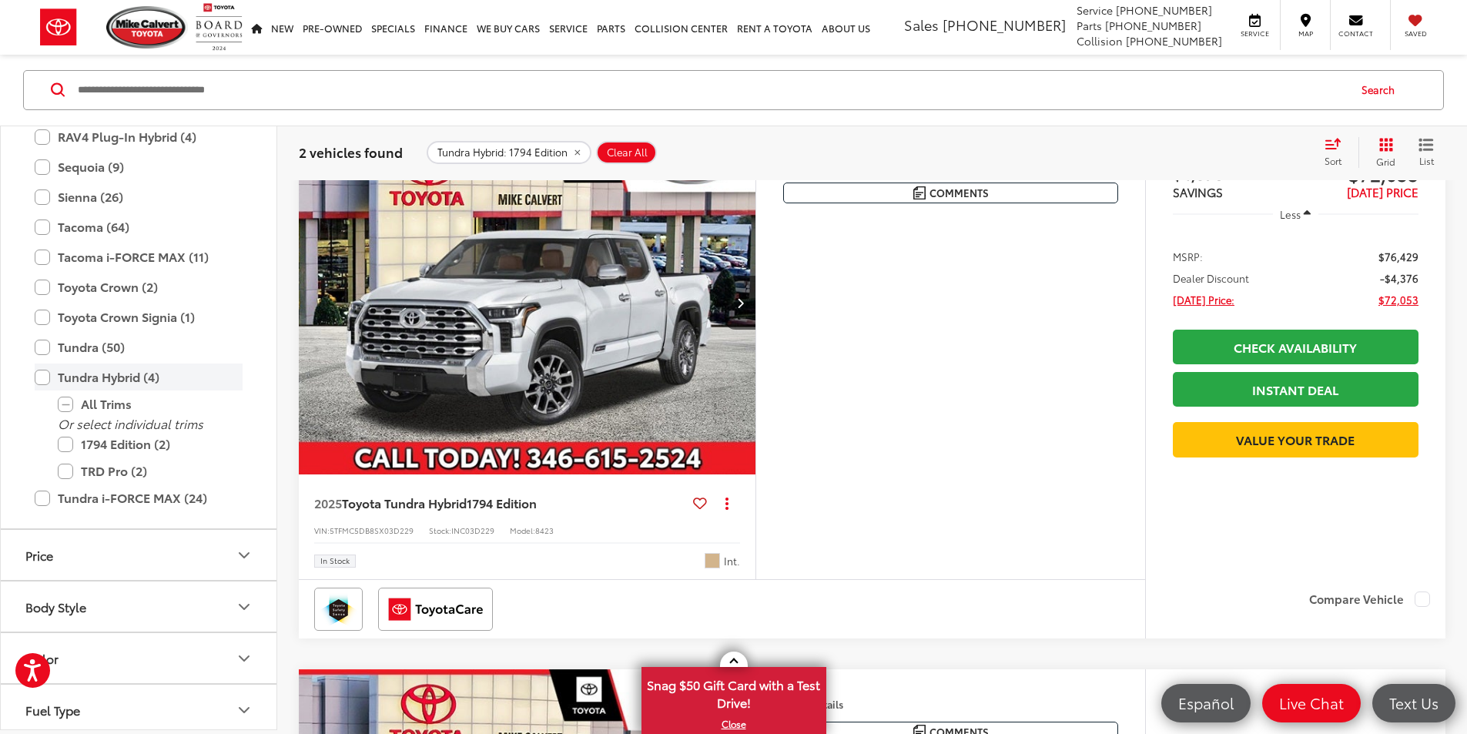
click at [37, 375] on label "Tundra Hybrid (4)" at bounding box center [139, 377] width 208 height 27
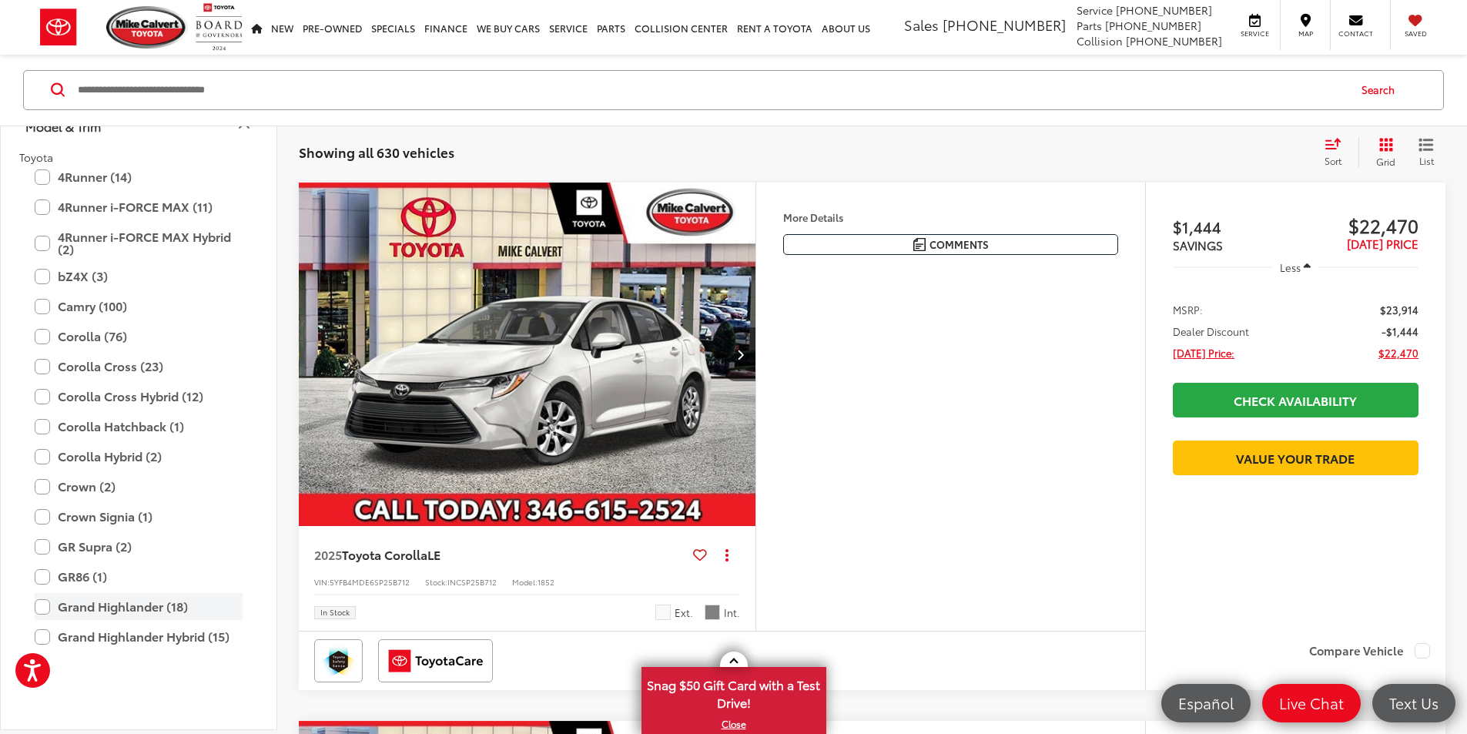
scroll to position [39, 0]
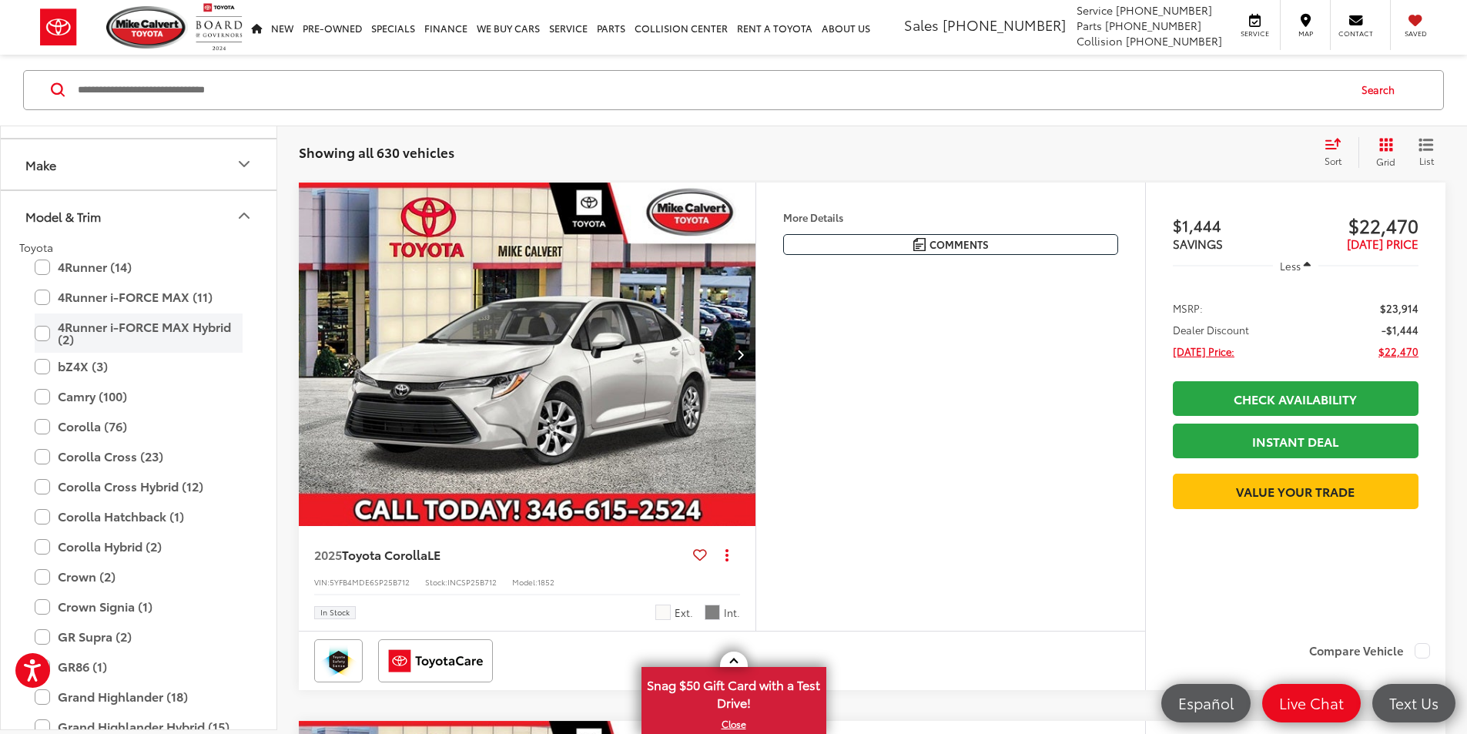
drag, startPoint x: 35, startPoint y: 335, endPoint x: 43, endPoint y: 331, distance: 9.3
click at [37, 334] on label "4Runner i-FORCE MAX Hybrid (2)" at bounding box center [139, 333] width 208 height 39
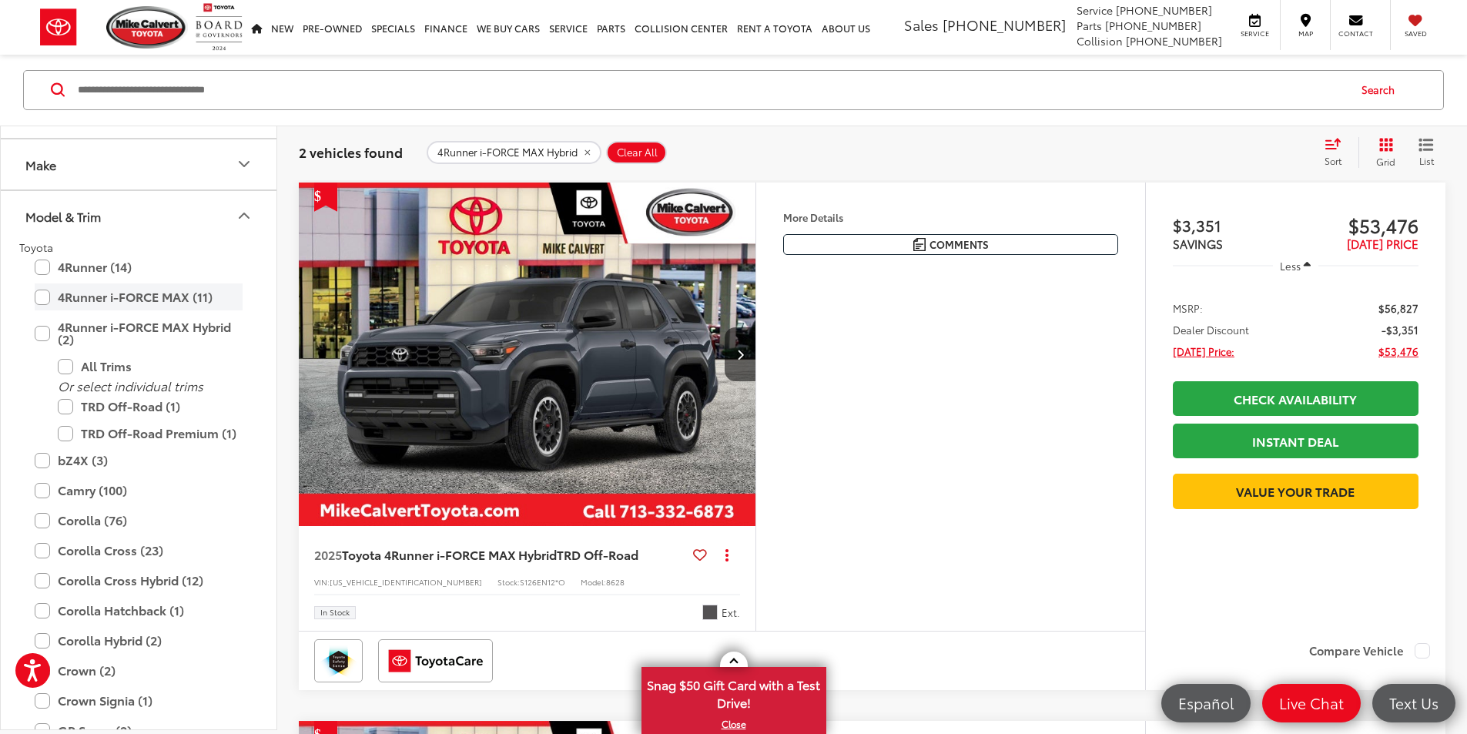
click at [45, 295] on label "4Runner i-FORCE MAX (11)" at bounding box center [139, 297] width 208 height 27
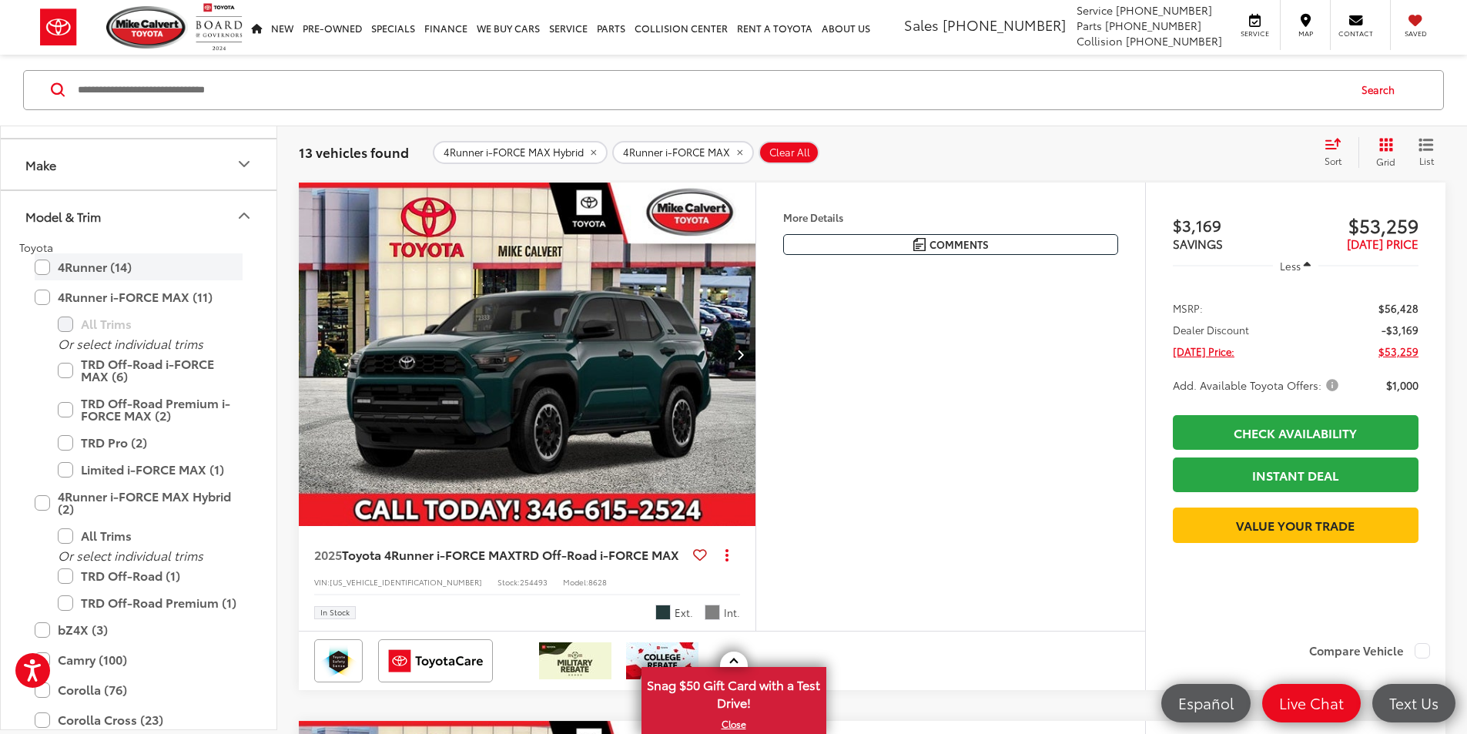
click at [45, 268] on label "4Runner (14)" at bounding box center [139, 267] width 208 height 27
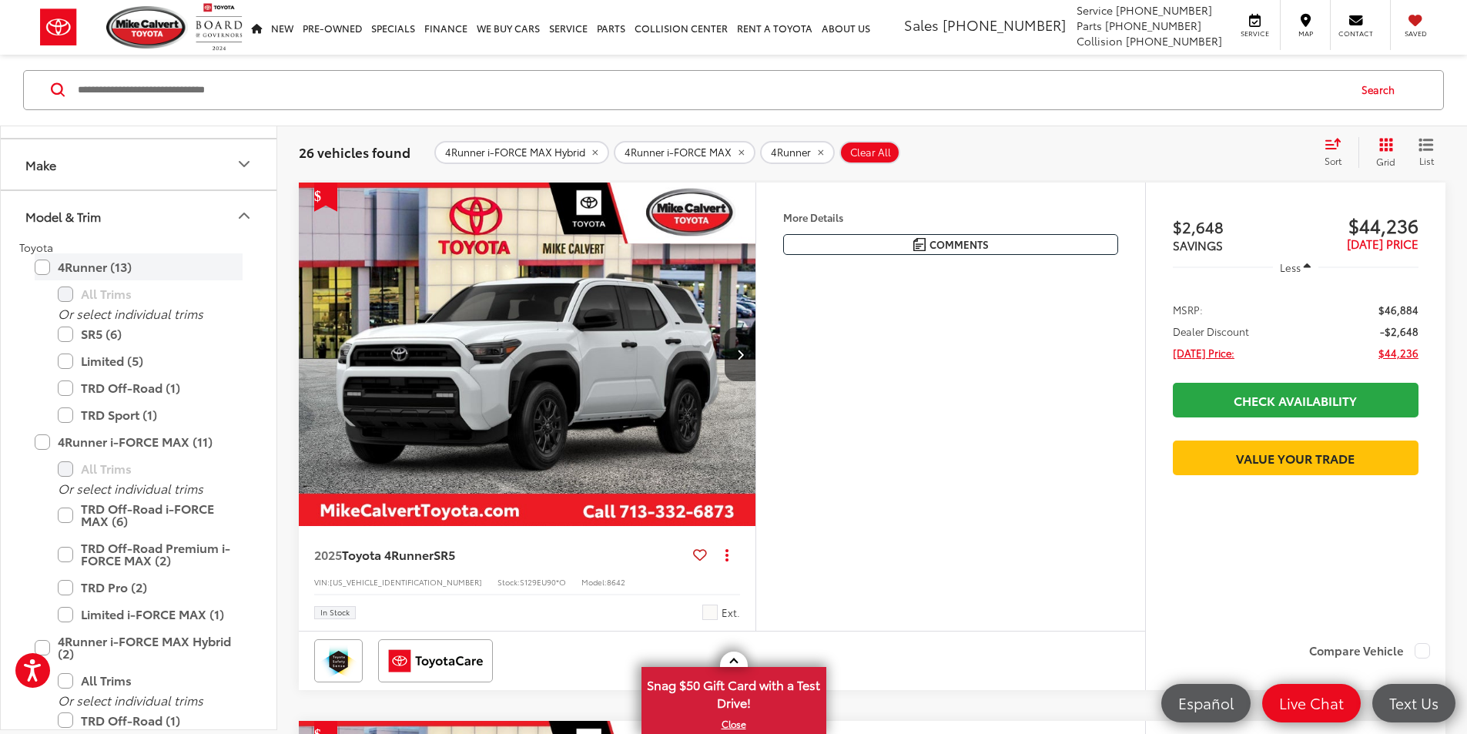
click at [46, 267] on label "4Runner (13)" at bounding box center [139, 267] width 208 height 27
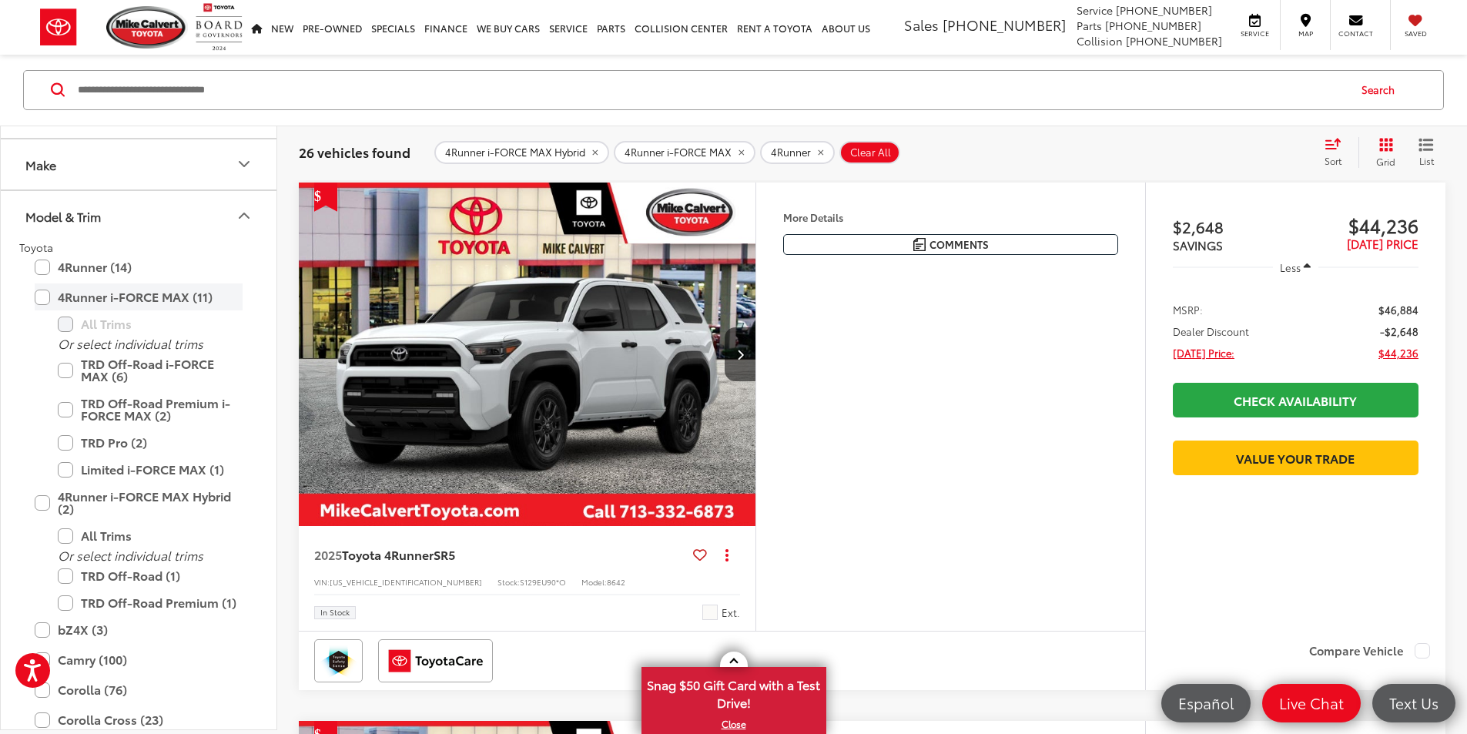
click at [42, 293] on label "4Runner i-FORCE MAX (11)" at bounding box center [139, 297] width 208 height 27
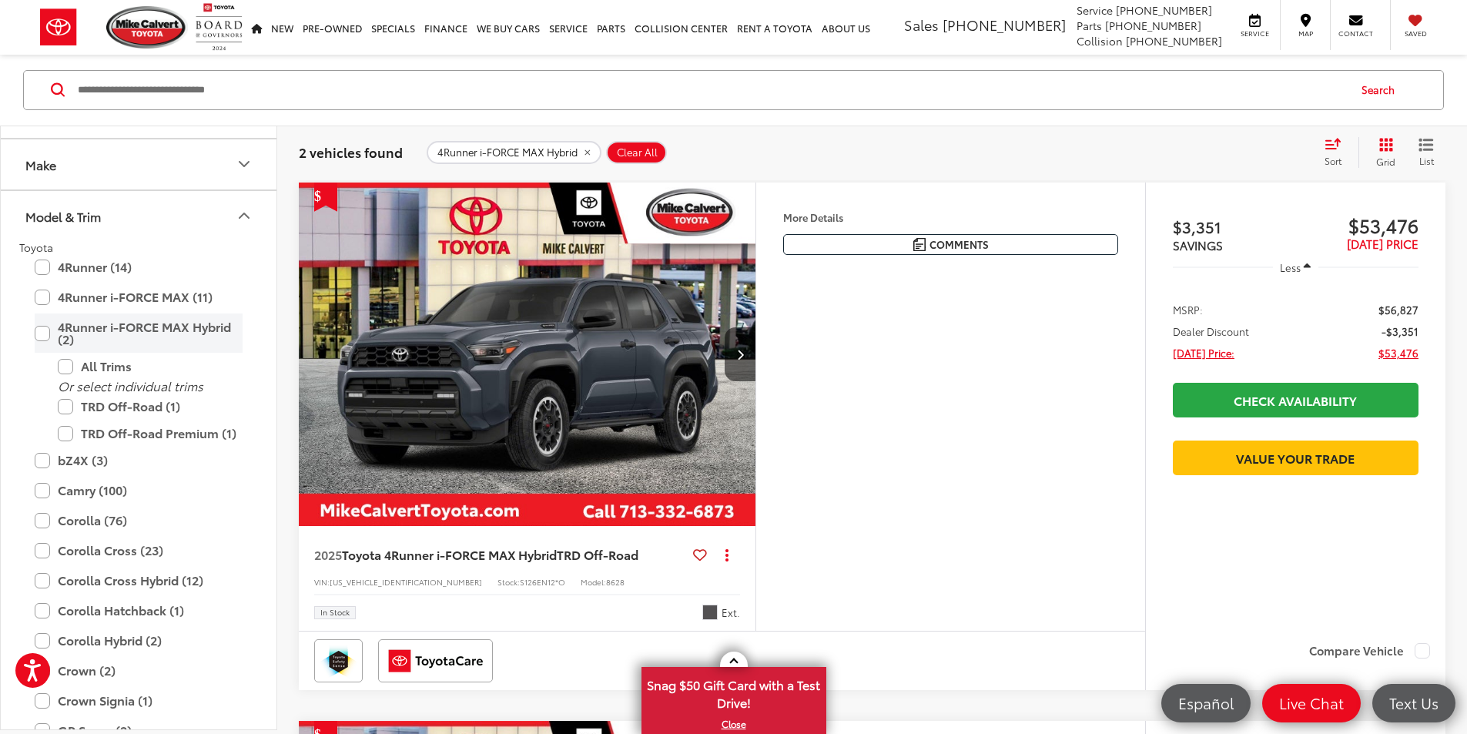
click at [49, 334] on label "4Runner i-FORCE MAX Hybrid (2)" at bounding box center [139, 333] width 208 height 39
